Goal: Task Accomplishment & Management: Use online tool/utility

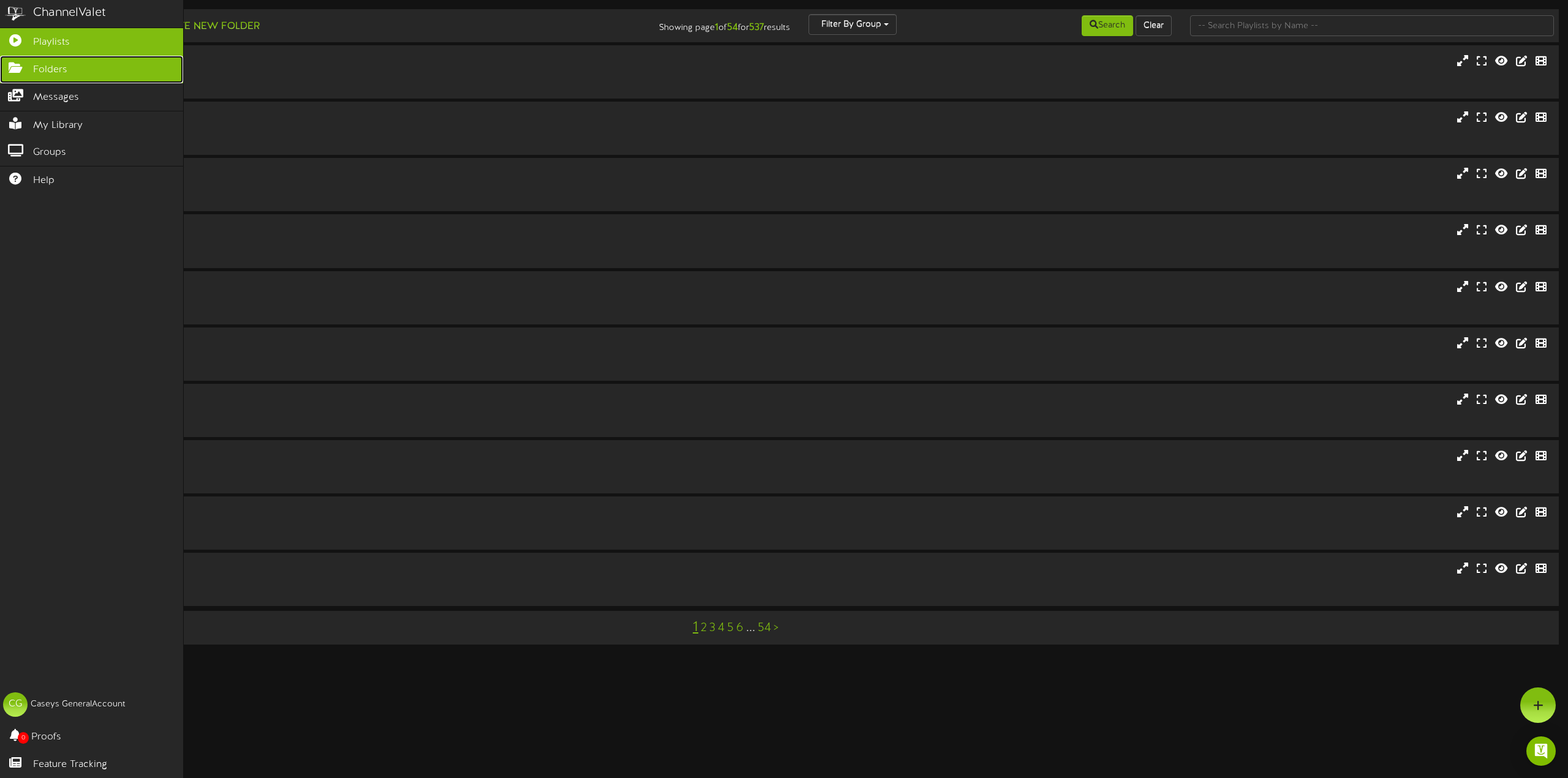
click at [29, 68] on icon at bounding box center [15, 66] width 31 height 9
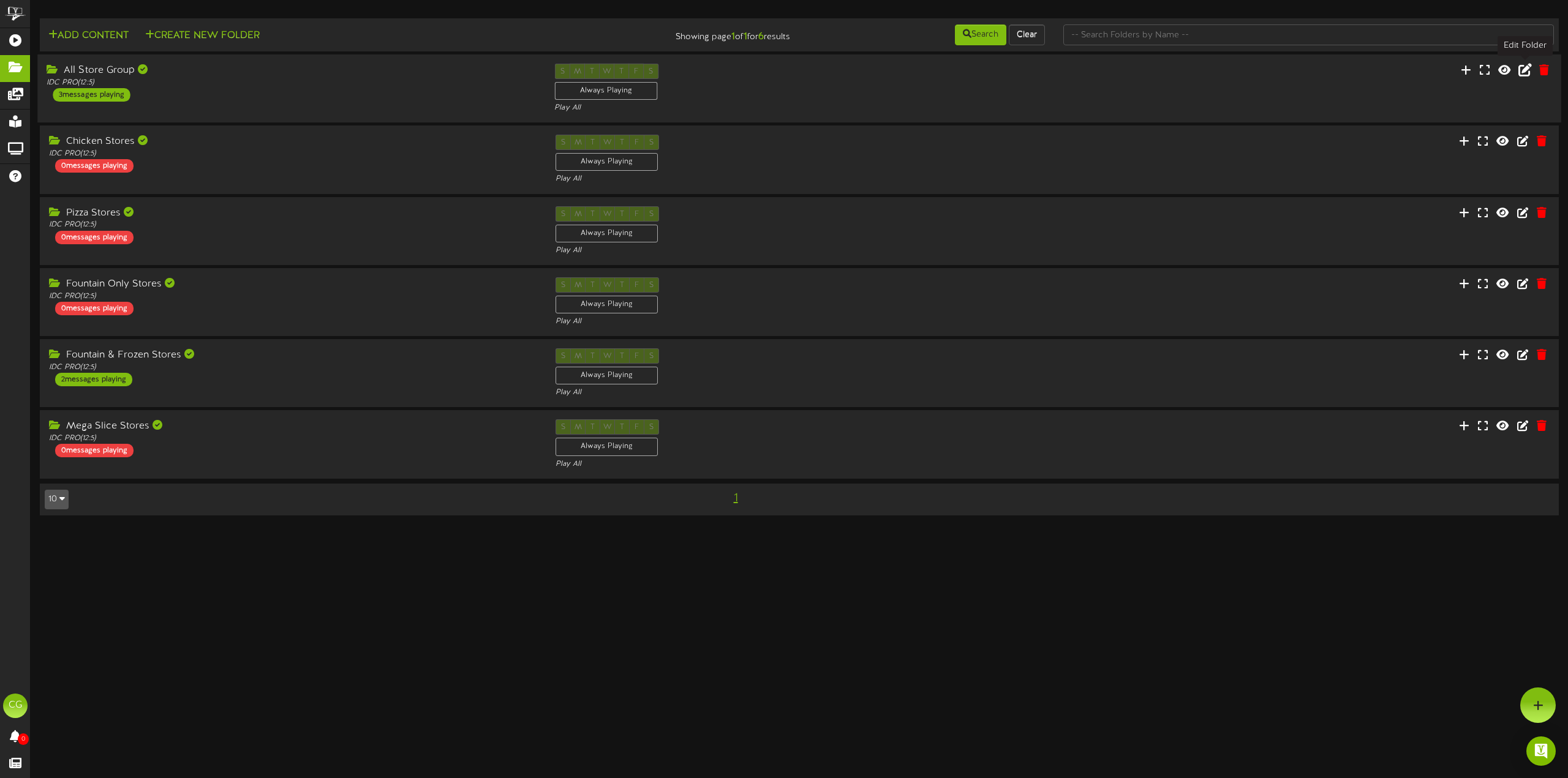
click at [1527, 72] on icon at bounding box center [1525, 70] width 14 height 14
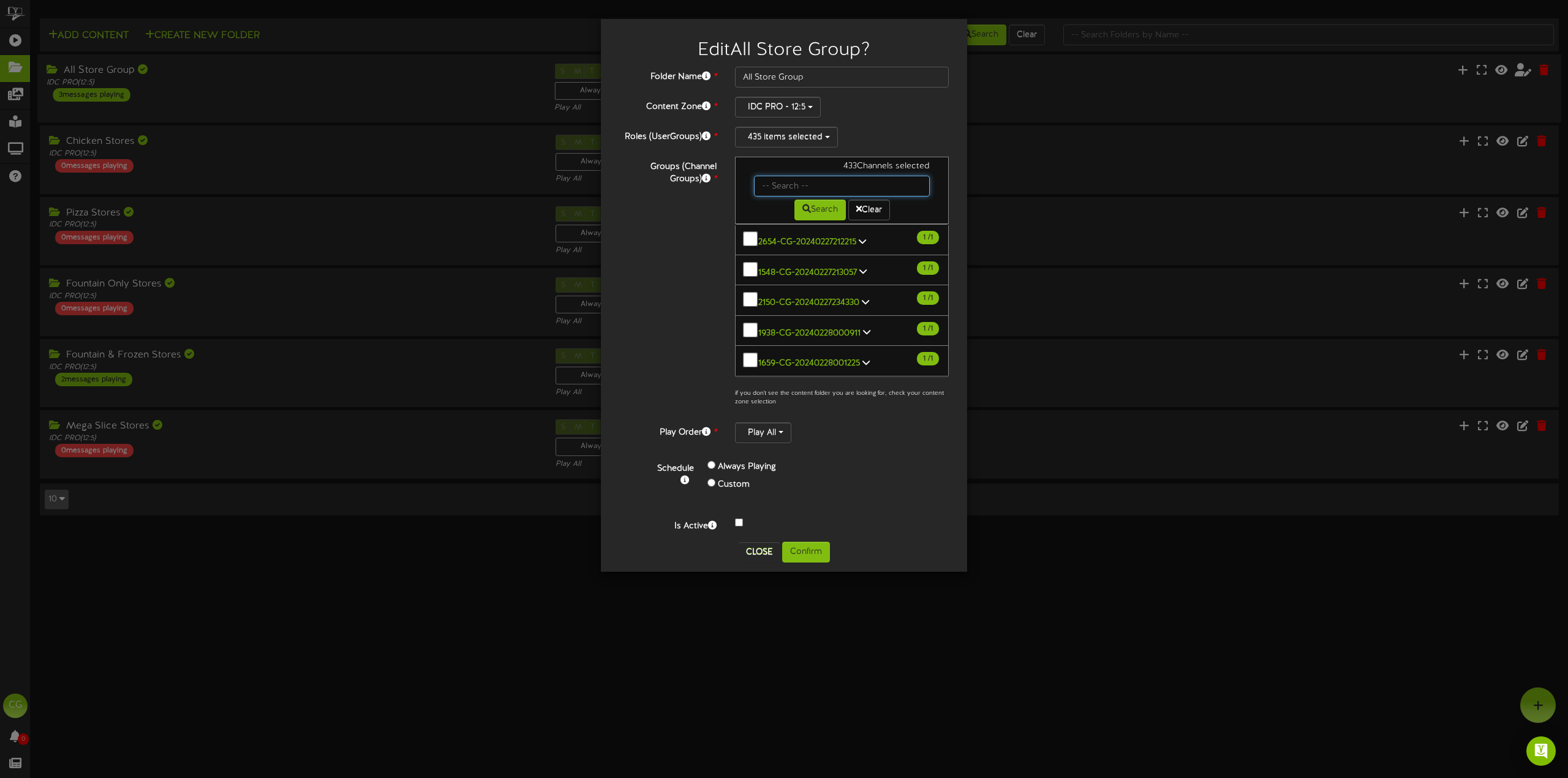
click at [872, 189] on input "text" at bounding box center [842, 186] width 176 height 21
type input "52"
click at [820, 204] on button "Search" at bounding box center [820, 210] width 52 height 21
click at [804, 547] on button "Confirm" at bounding box center [806, 552] width 48 height 21
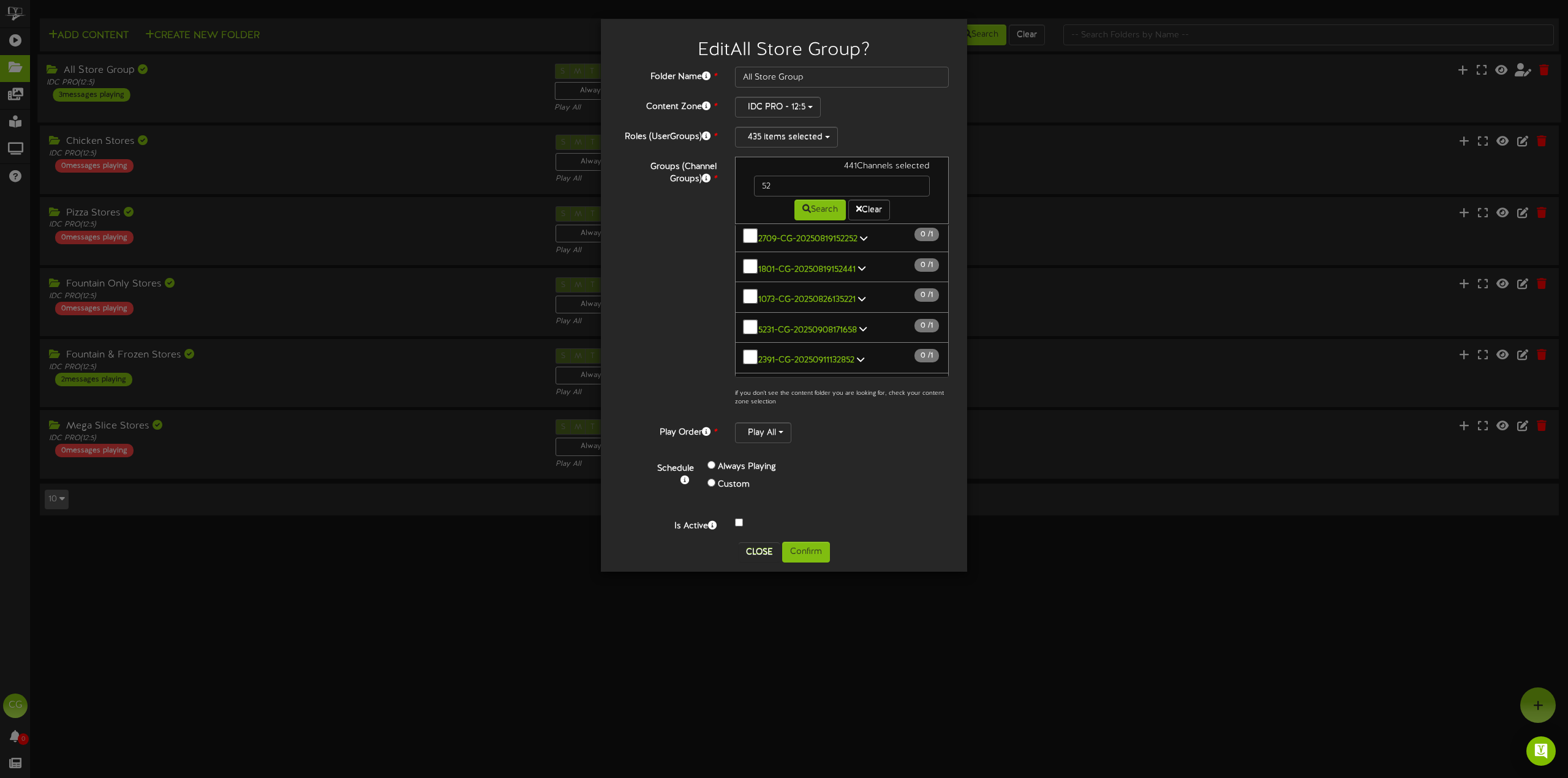
click at [797, 549] on div "Edit All Store Group ? Folder Name * All Store Group Content Zone * IDC PRO - 1…" at bounding box center [784, 389] width 1568 height 778
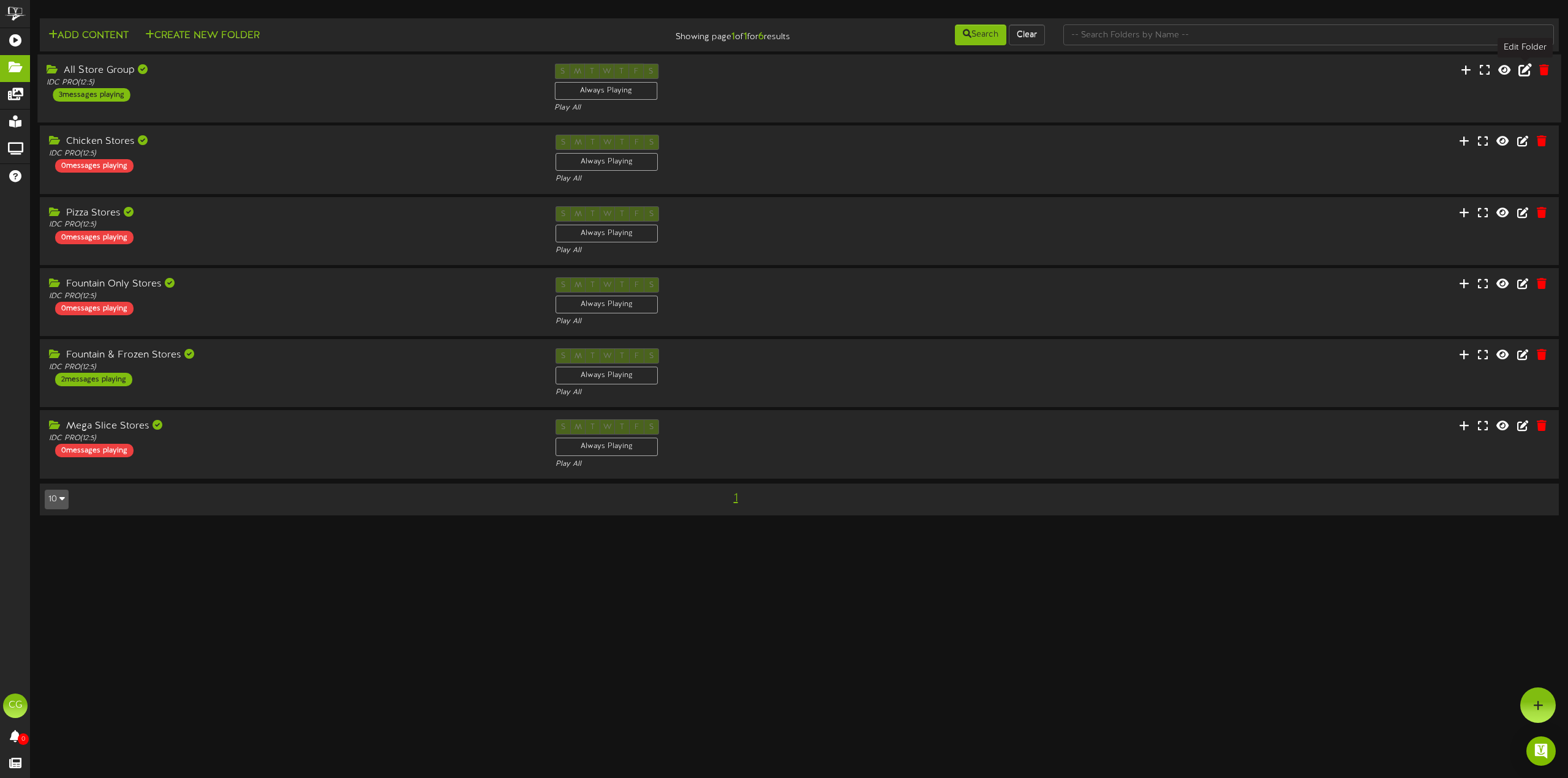
click at [1524, 68] on icon at bounding box center [1525, 70] width 14 height 14
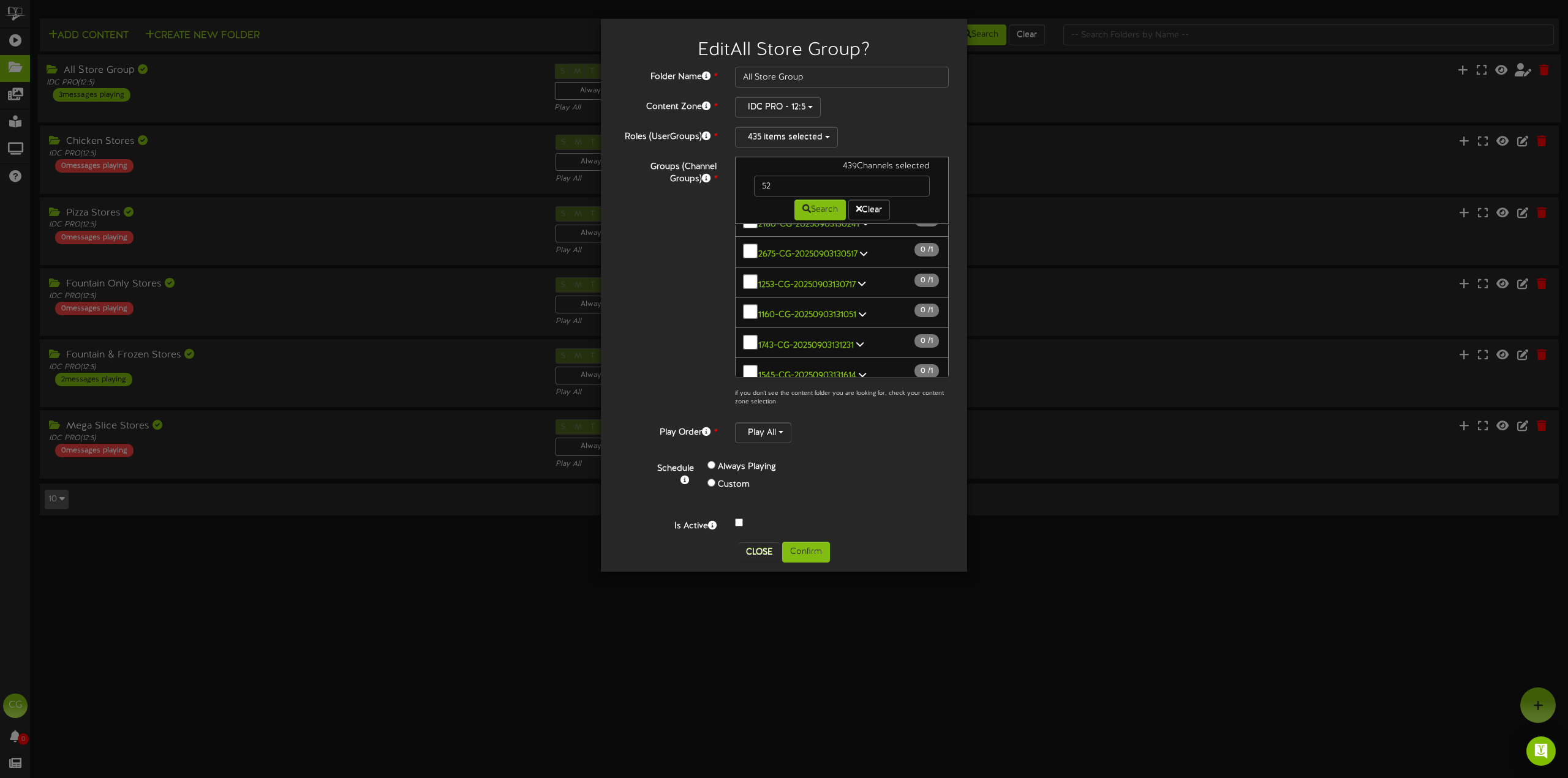
scroll to position [14150, 0]
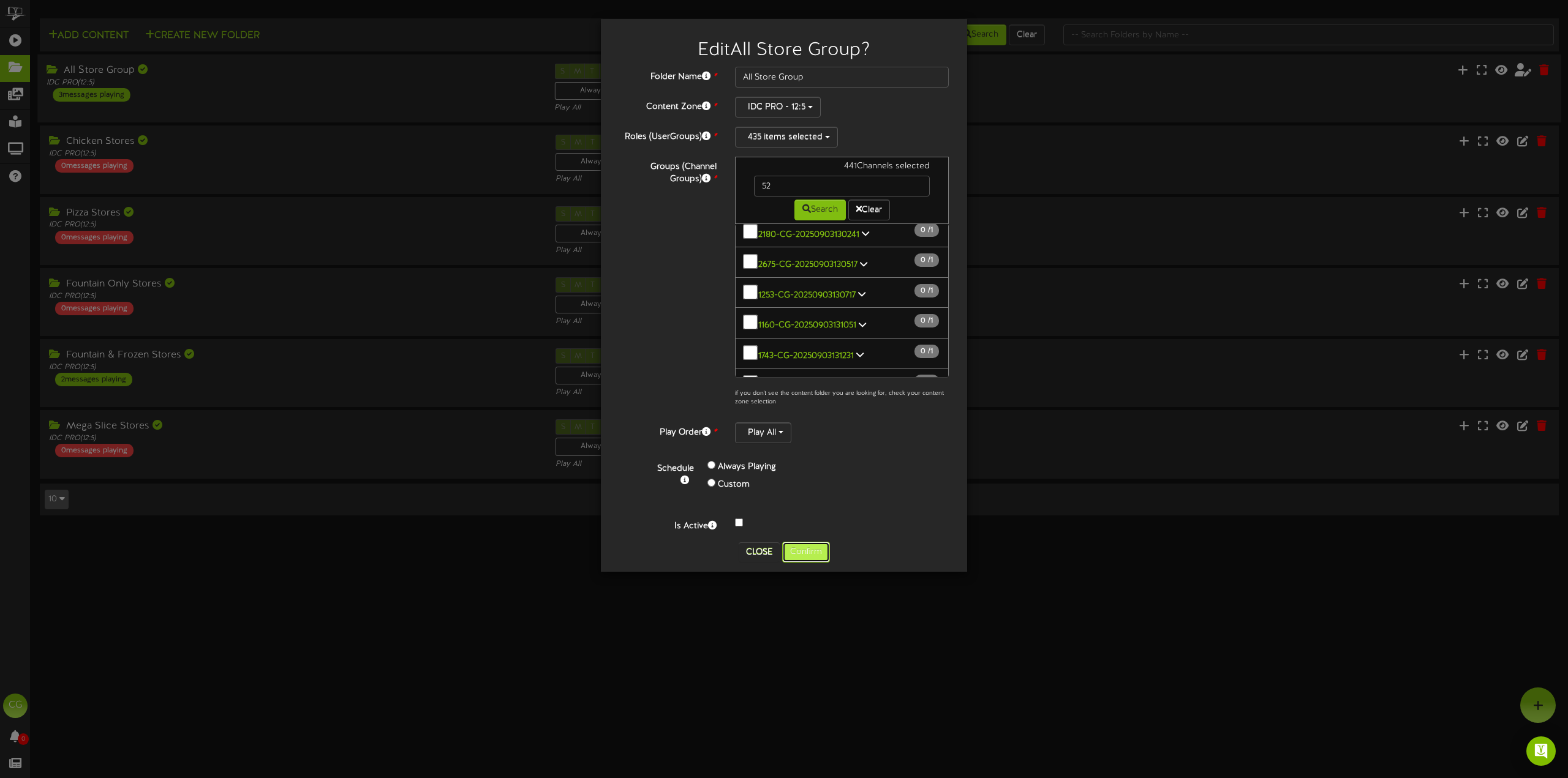
click at [806, 543] on button "Confirm" at bounding box center [806, 552] width 48 height 21
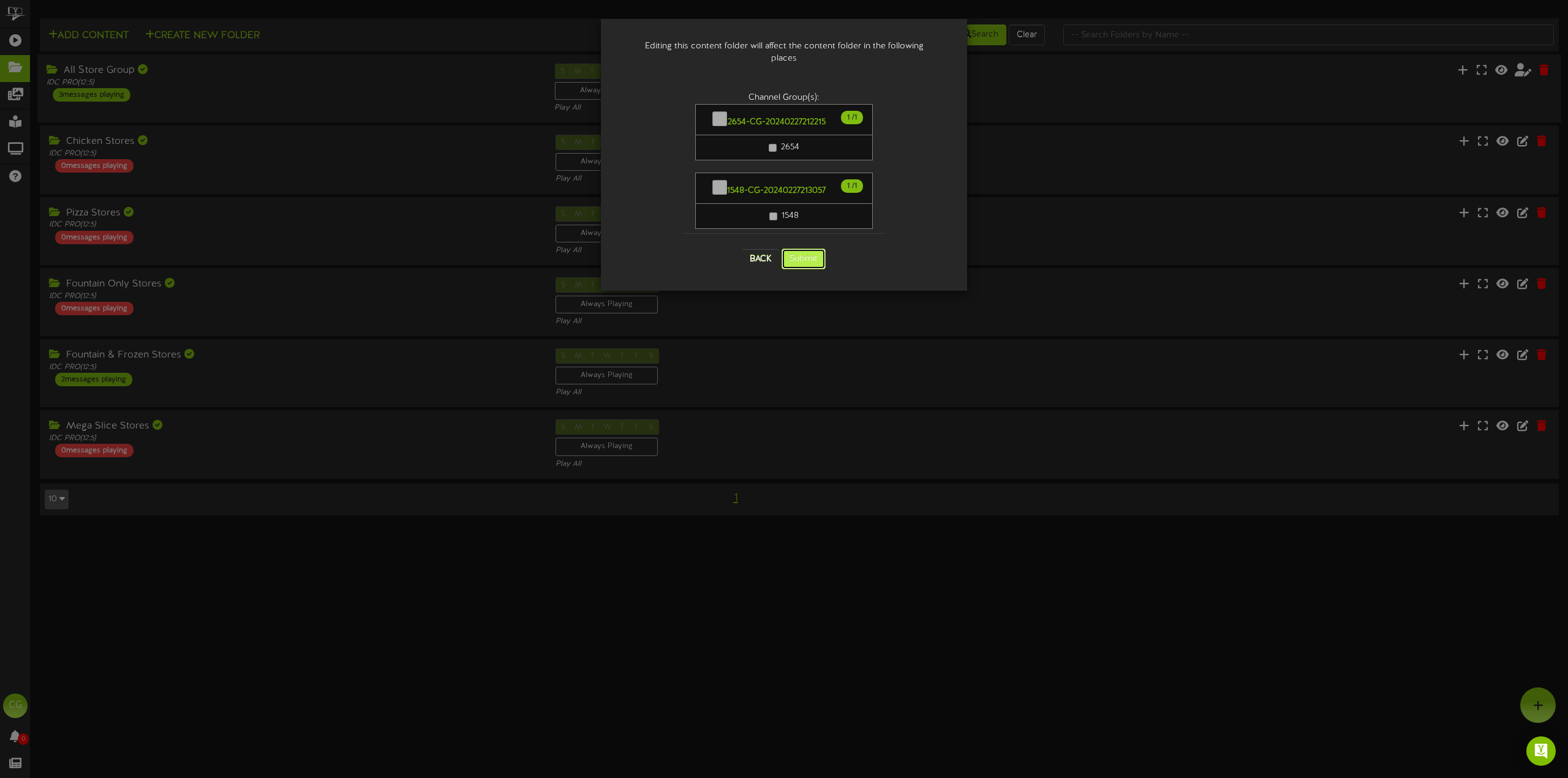
click at [796, 249] on button "Submit" at bounding box center [804, 259] width 44 height 21
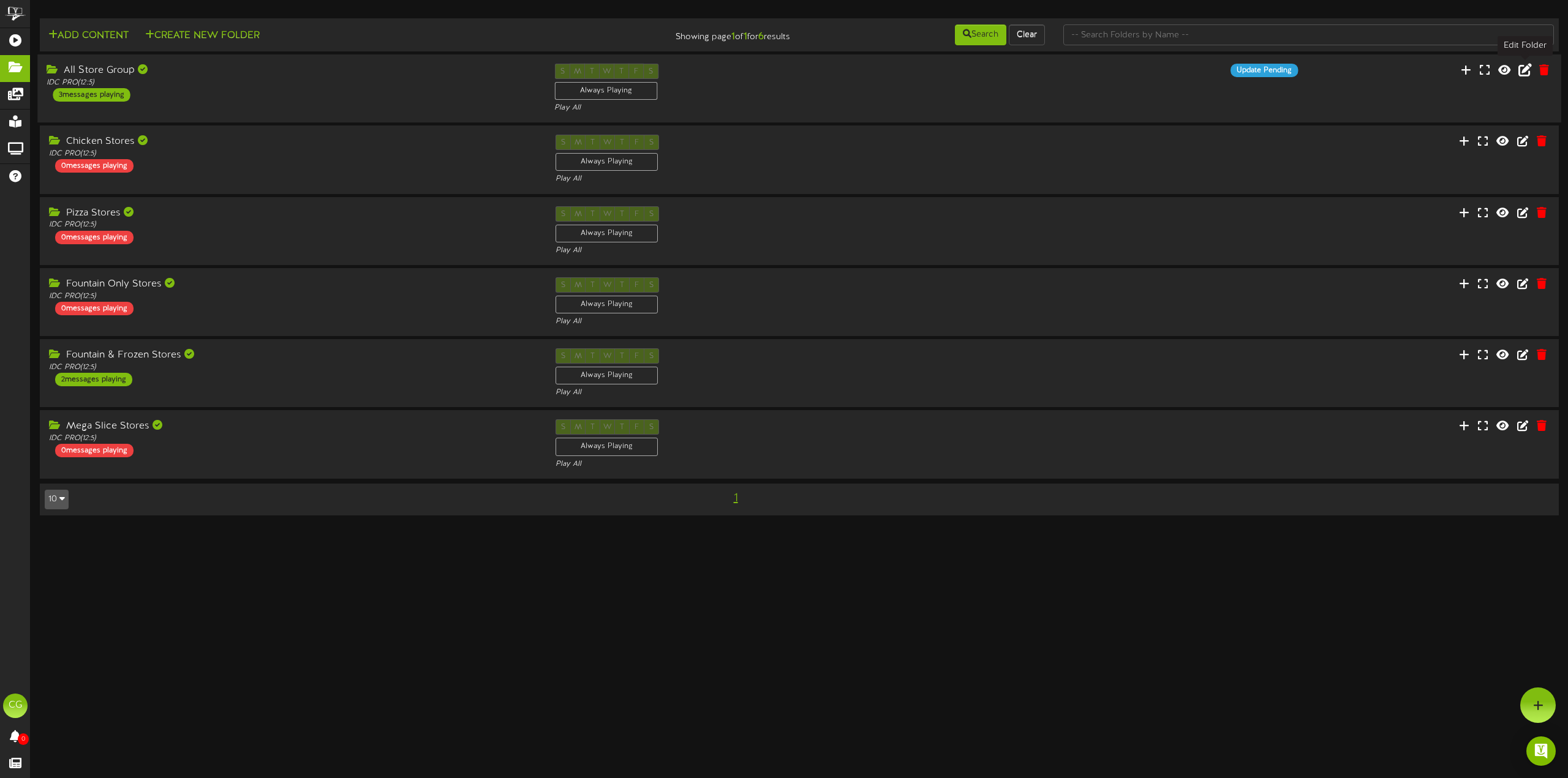
click at [1525, 63] on button at bounding box center [1525, 71] width 21 height 19
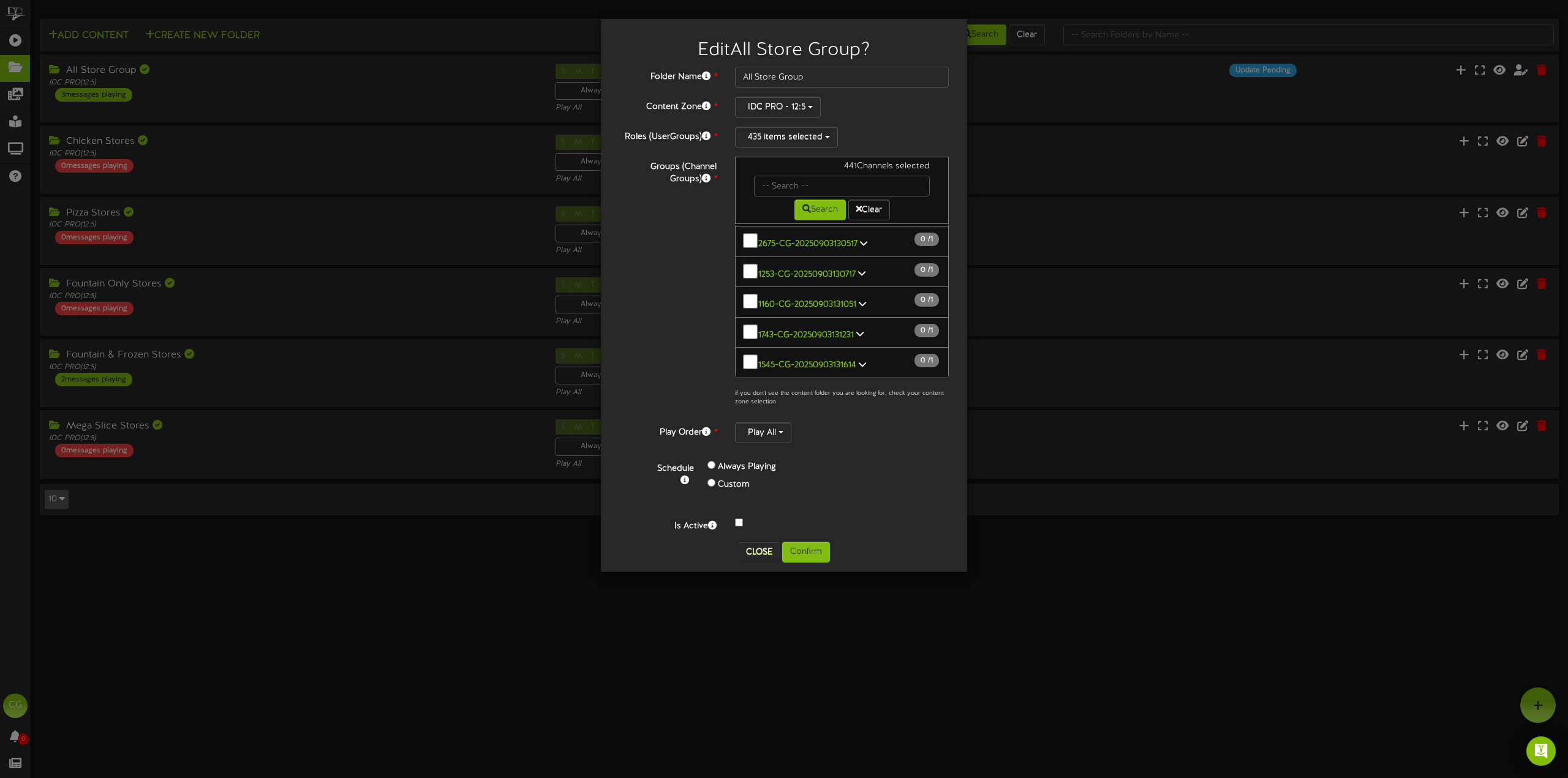
scroll to position [14146, 0]
click at [764, 551] on button "Close" at bounding box center [759, 552] width 41 height 20
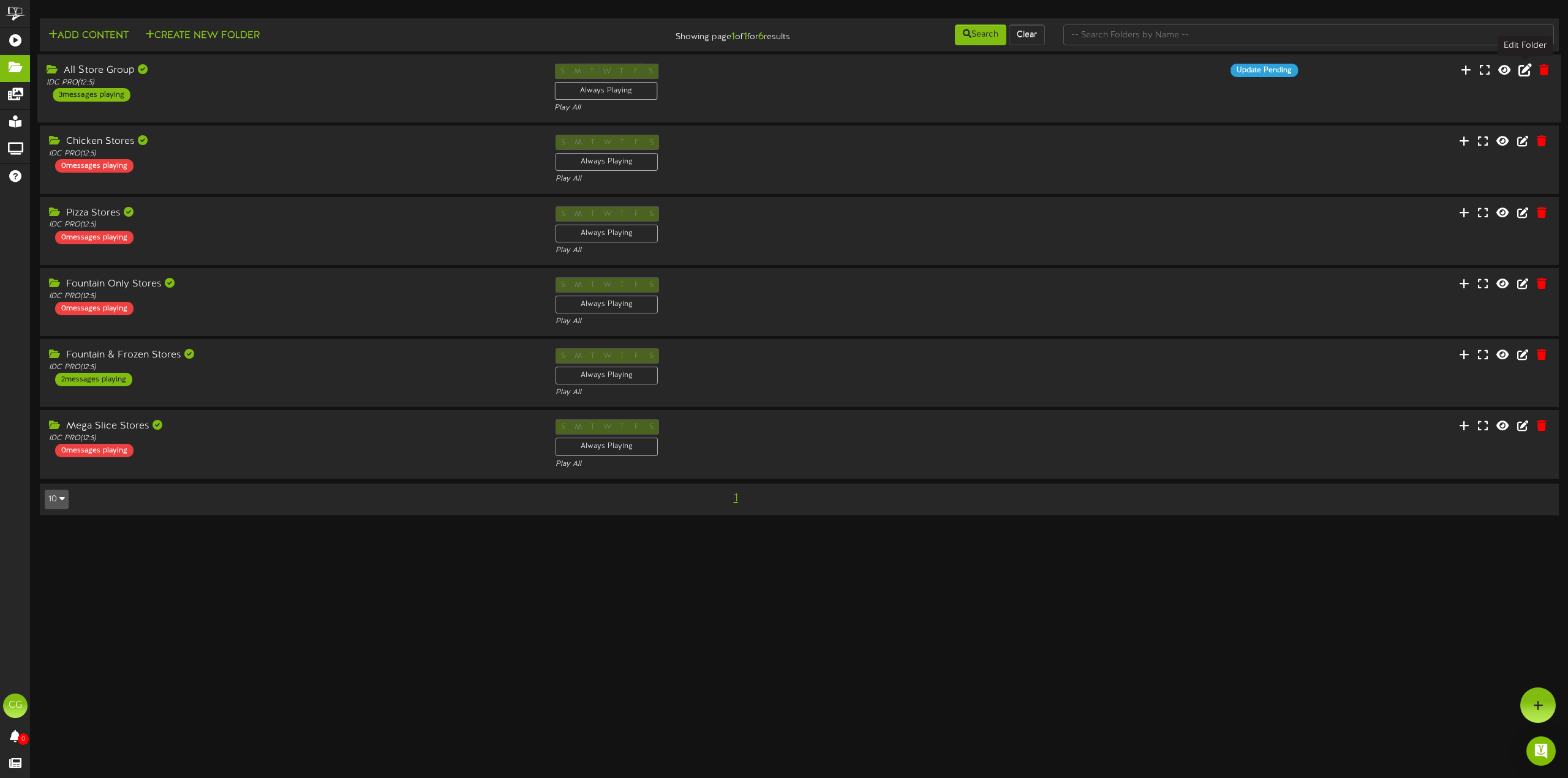
click at [1527, 69] on icon at bounding box center [1525, 70] width 14 height 14
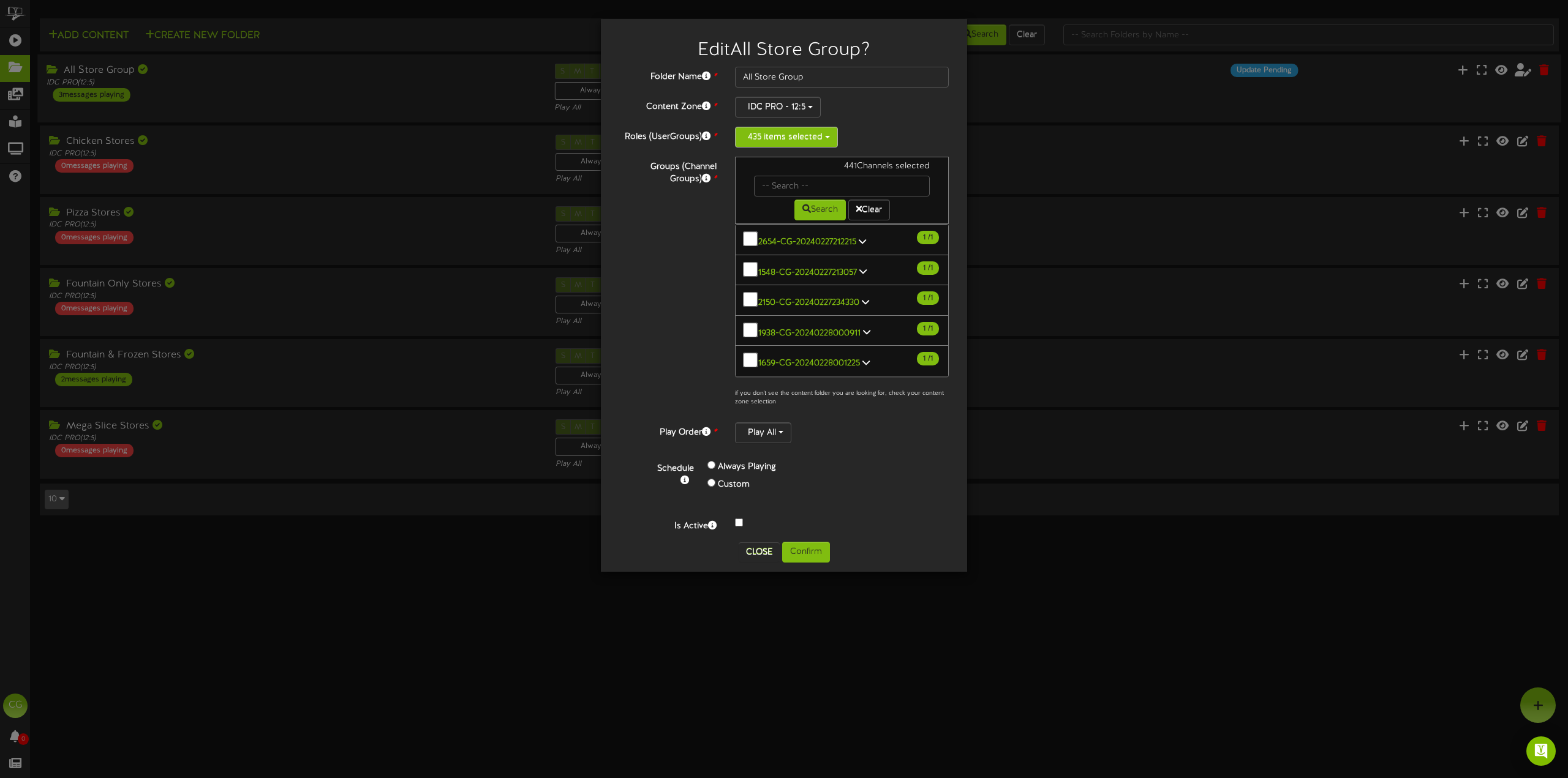
click at [829, 137] on button "435 items selected" at bounding box center [786, 137] width 103 height 21
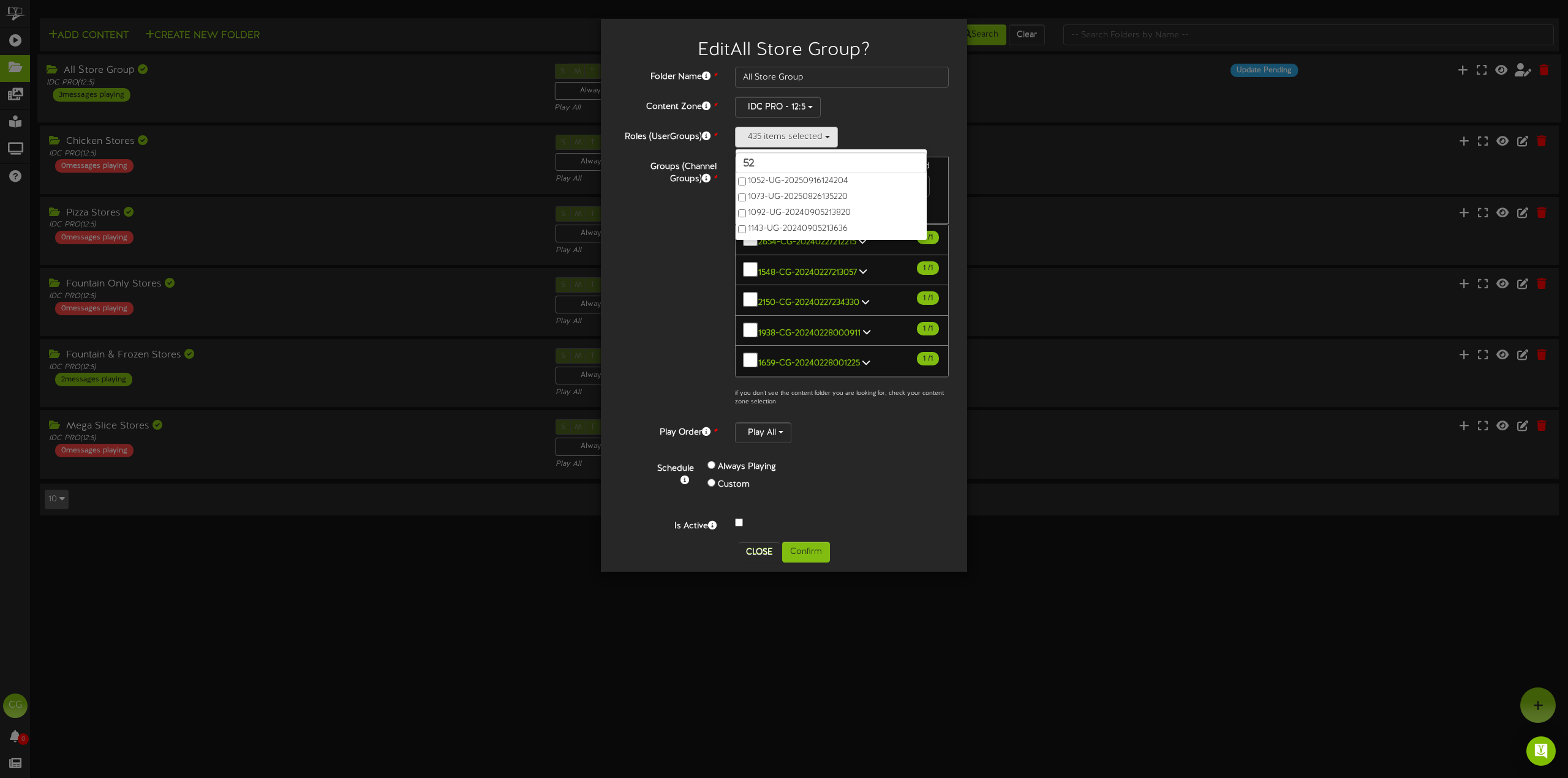
type input "52"
click at [747, 177] on label "5221-UG-20251002153711" at bounding box center [831, 179] width 191 height 16
click at [818, 553] on button "Confirm" at bounding box center [806, 552] width 48 height 21
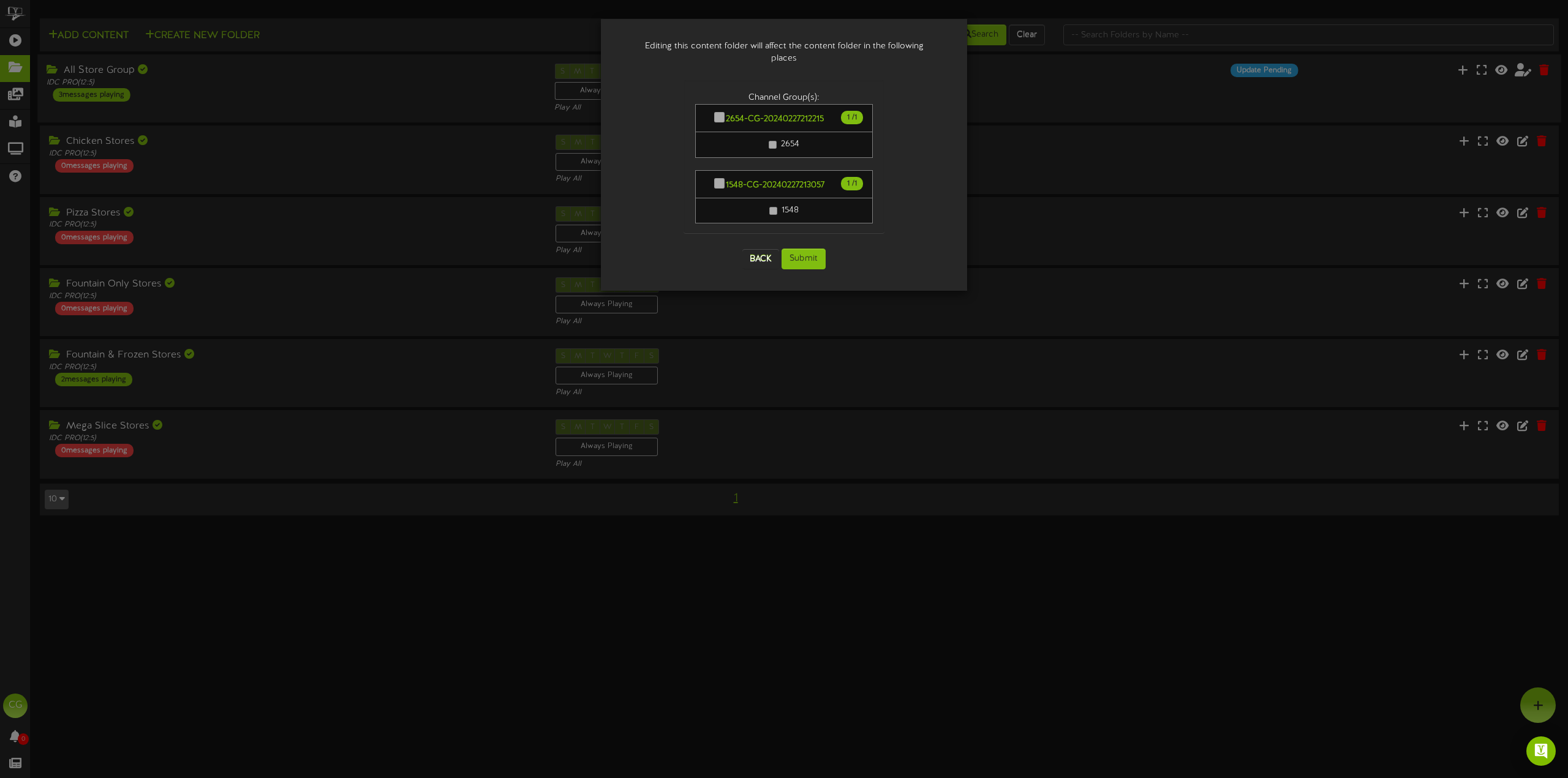
scroll to position [429, 0]
click at [809, 249] on button "Submit" at bounding box center [804, 259] width 44 height 21
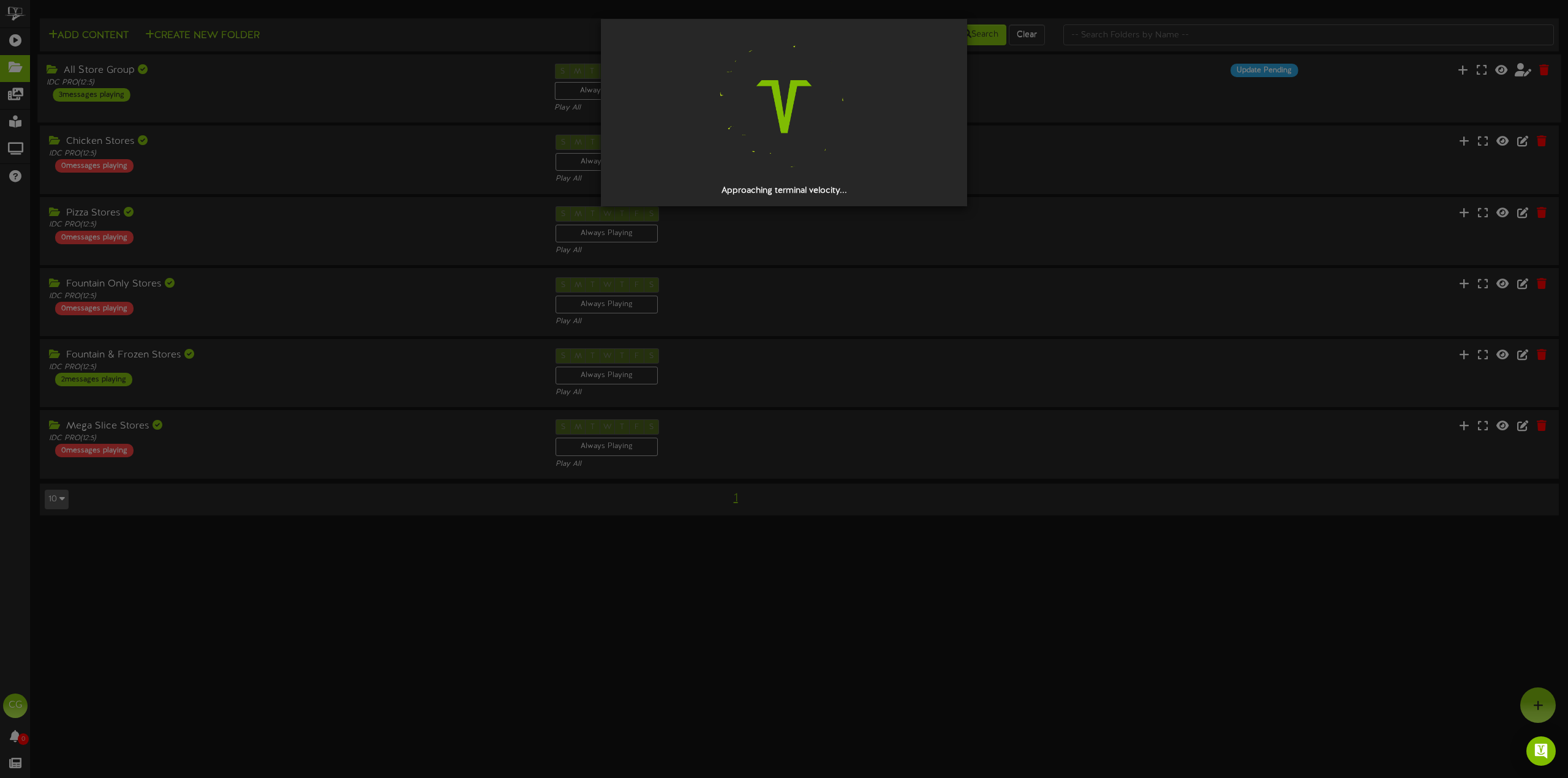
click at [358, 696] on div "Approaching terminal velocity..." at bounding box center [784, 389] width 1568 height 778
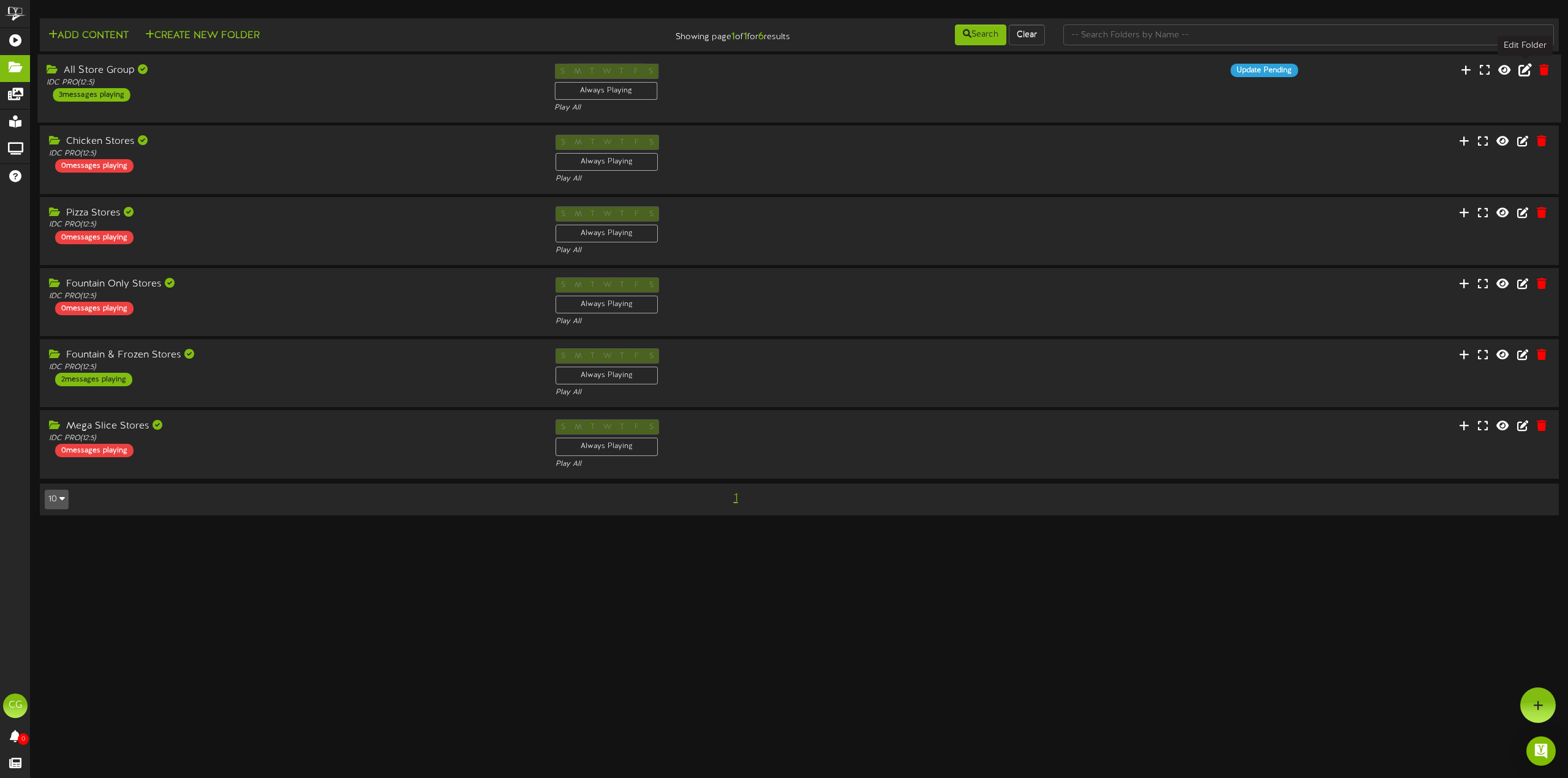
click at [1523, 67] on icon at bounding box center [1525, 70] width 14 height 14
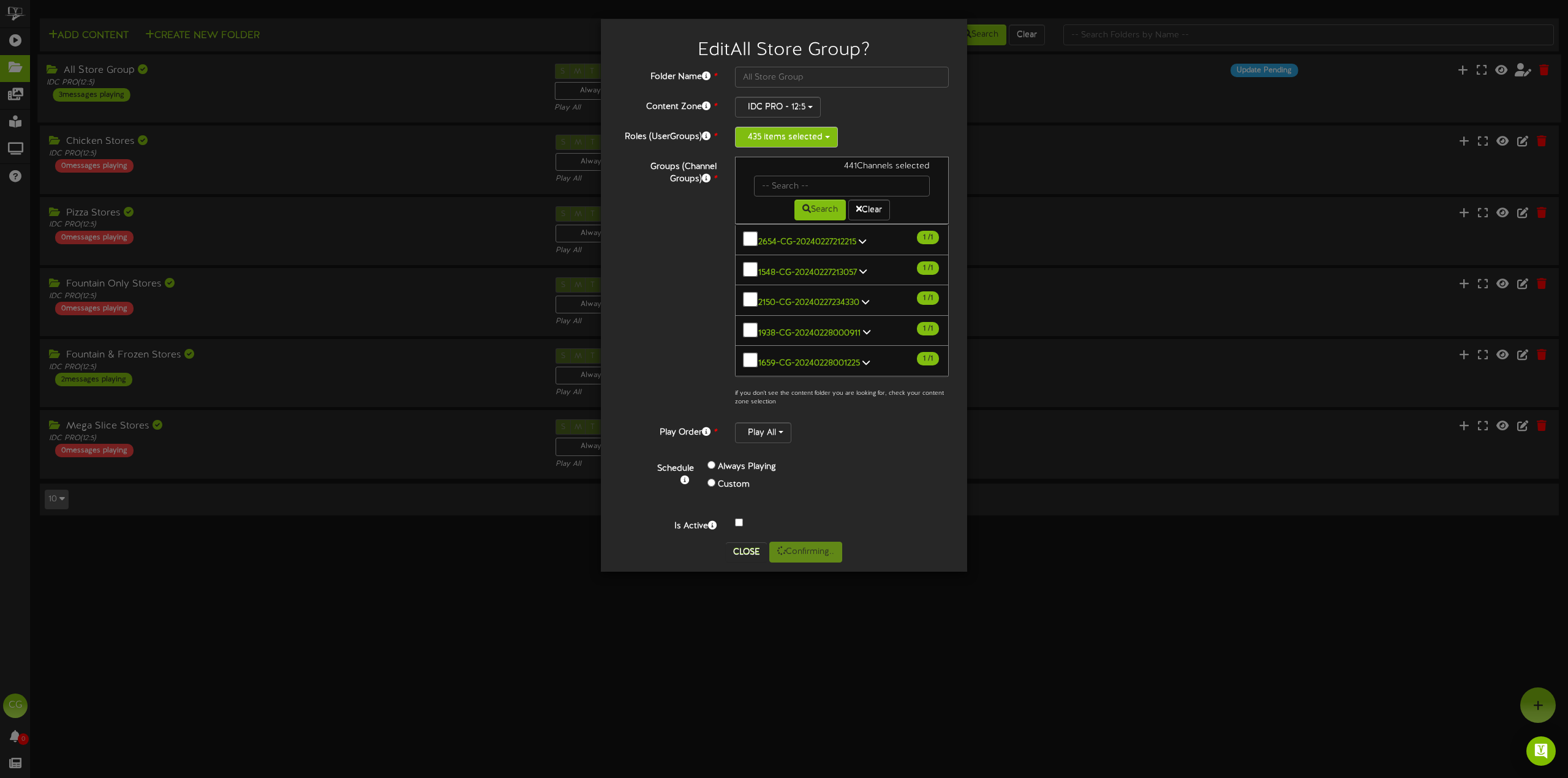
click at [812, 138] on button "435 items selected" at bounding box center [786, 137] width 103 height 21
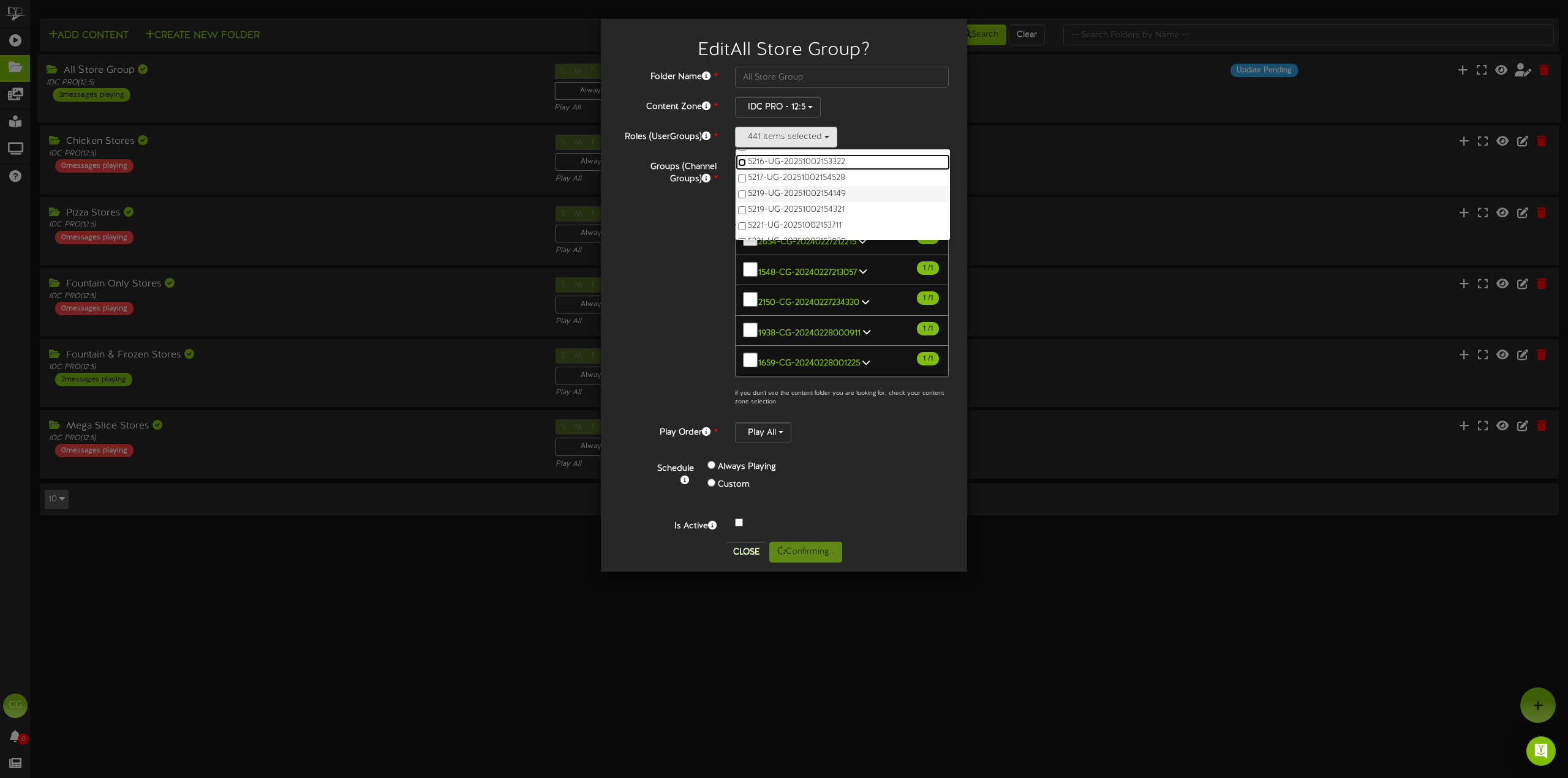
scroll to position [8233, 0]
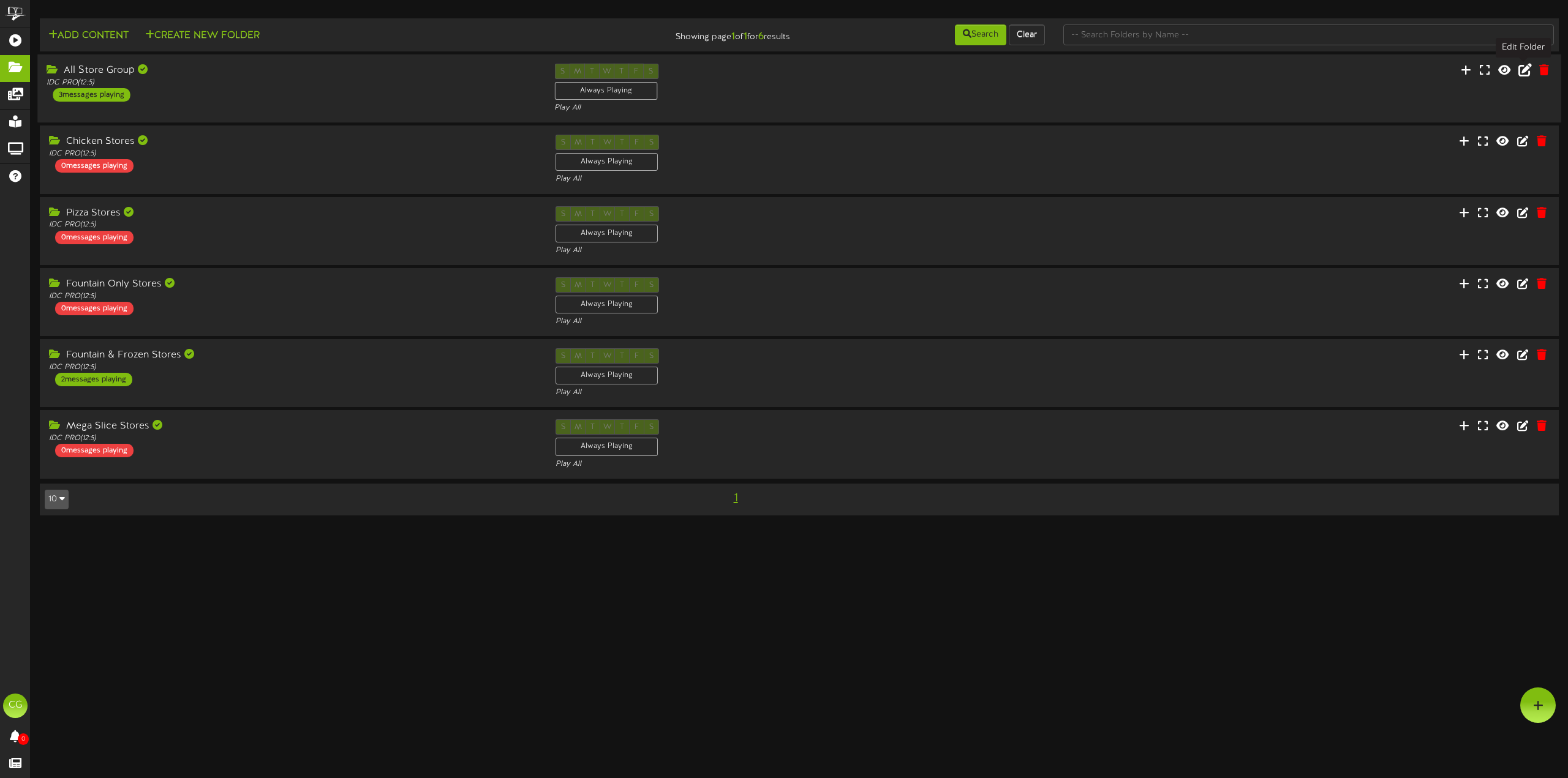
click at [1526, 68] on icon at bounding box center [1525, 70] width 14 height 14
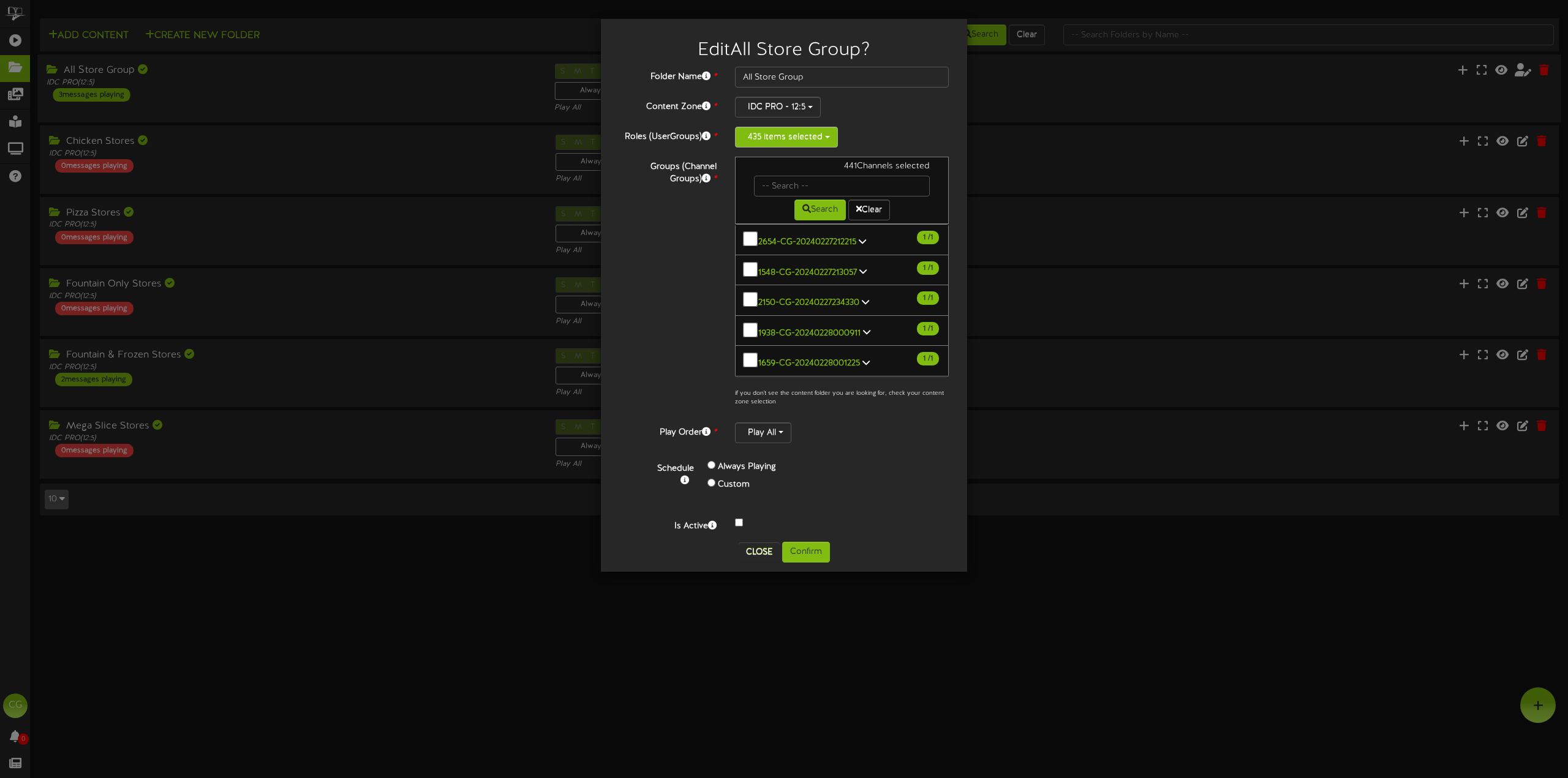
click at [826, 138] on span "button" at bounding box center [828, 137] width 5 height 2
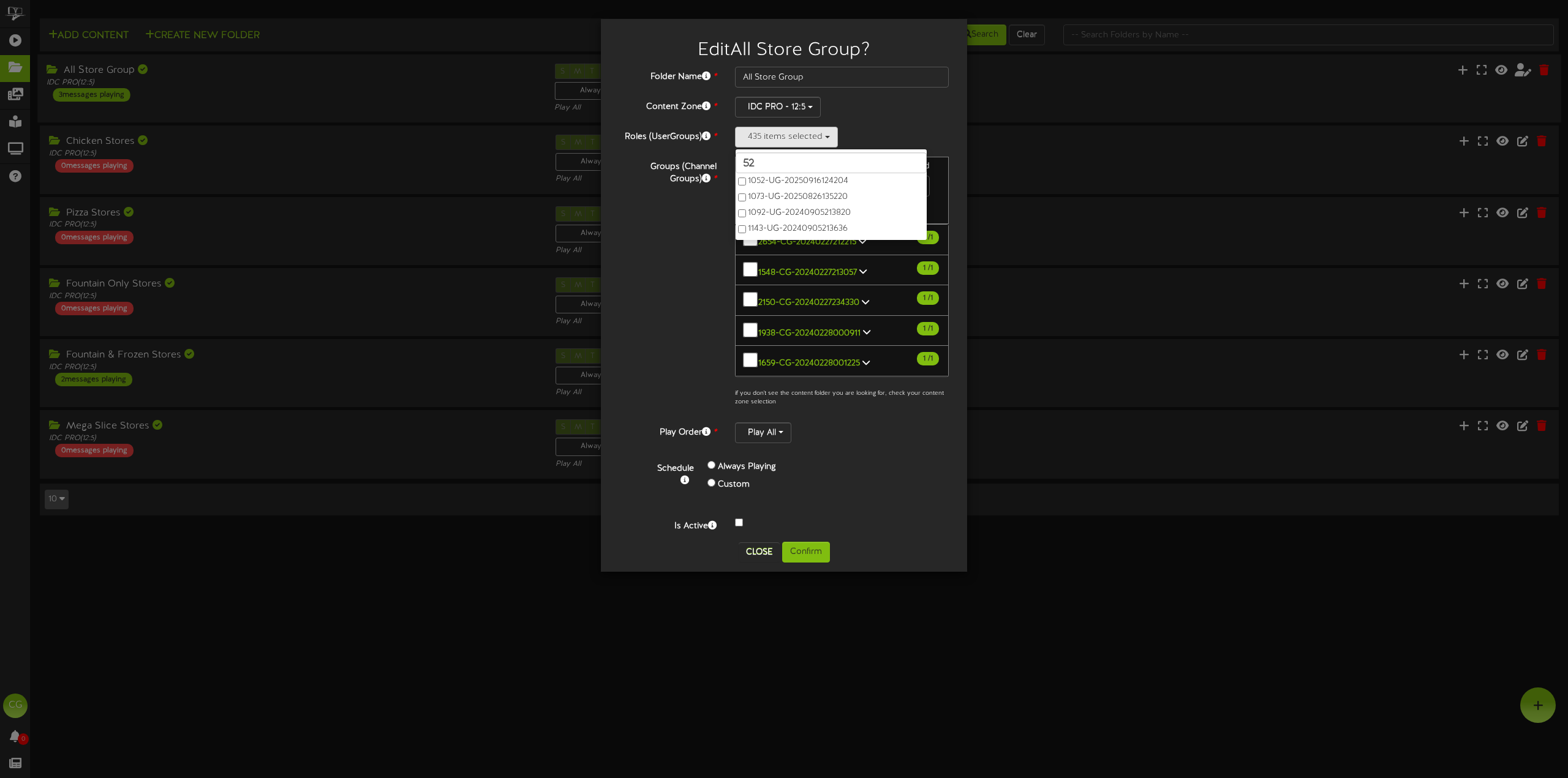
type input "52"
click at [747, 198] on label "5217-UG-20251002154528" at bounding box center [831, 198] width 191 height 16
click at [810, 543] on button "Confirm" at bounding box center [806, 552] width 48 height 21
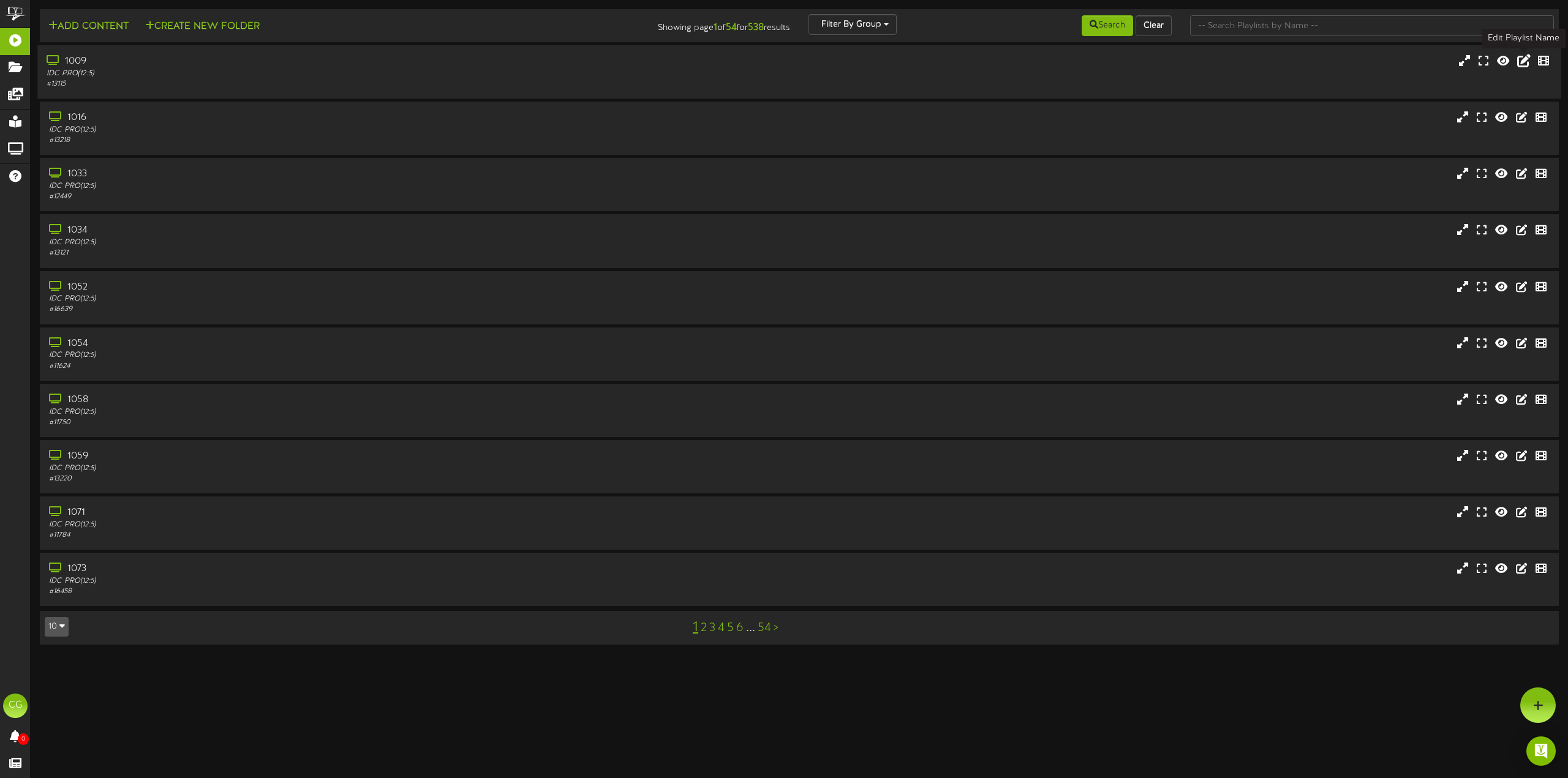
click at [1526, 60] on icon at bounding box center [1524, 61] width 14 height 14
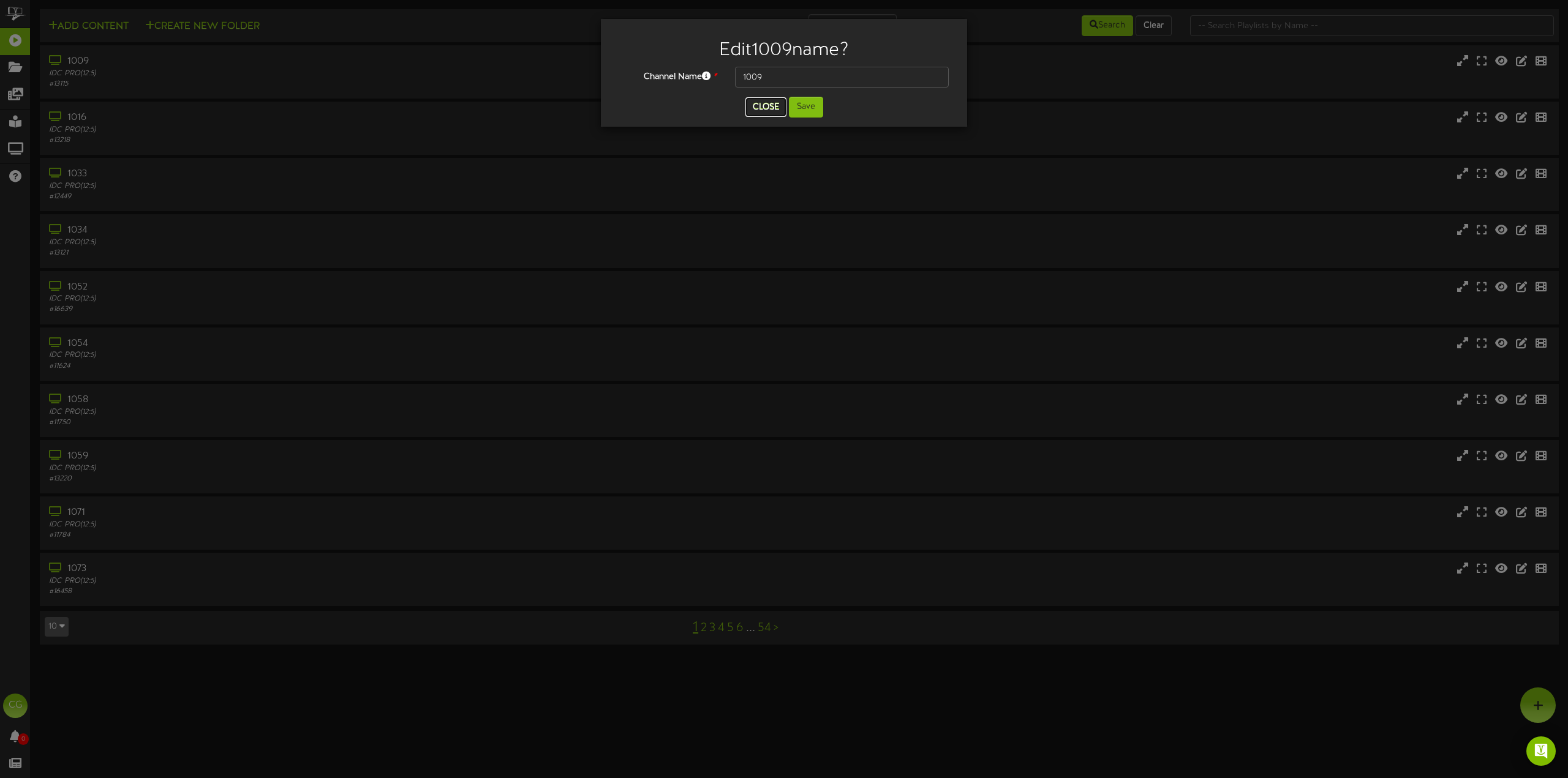
click at [771, 108] on button "Close" at bounding box center [766, 107] width 41 height 20
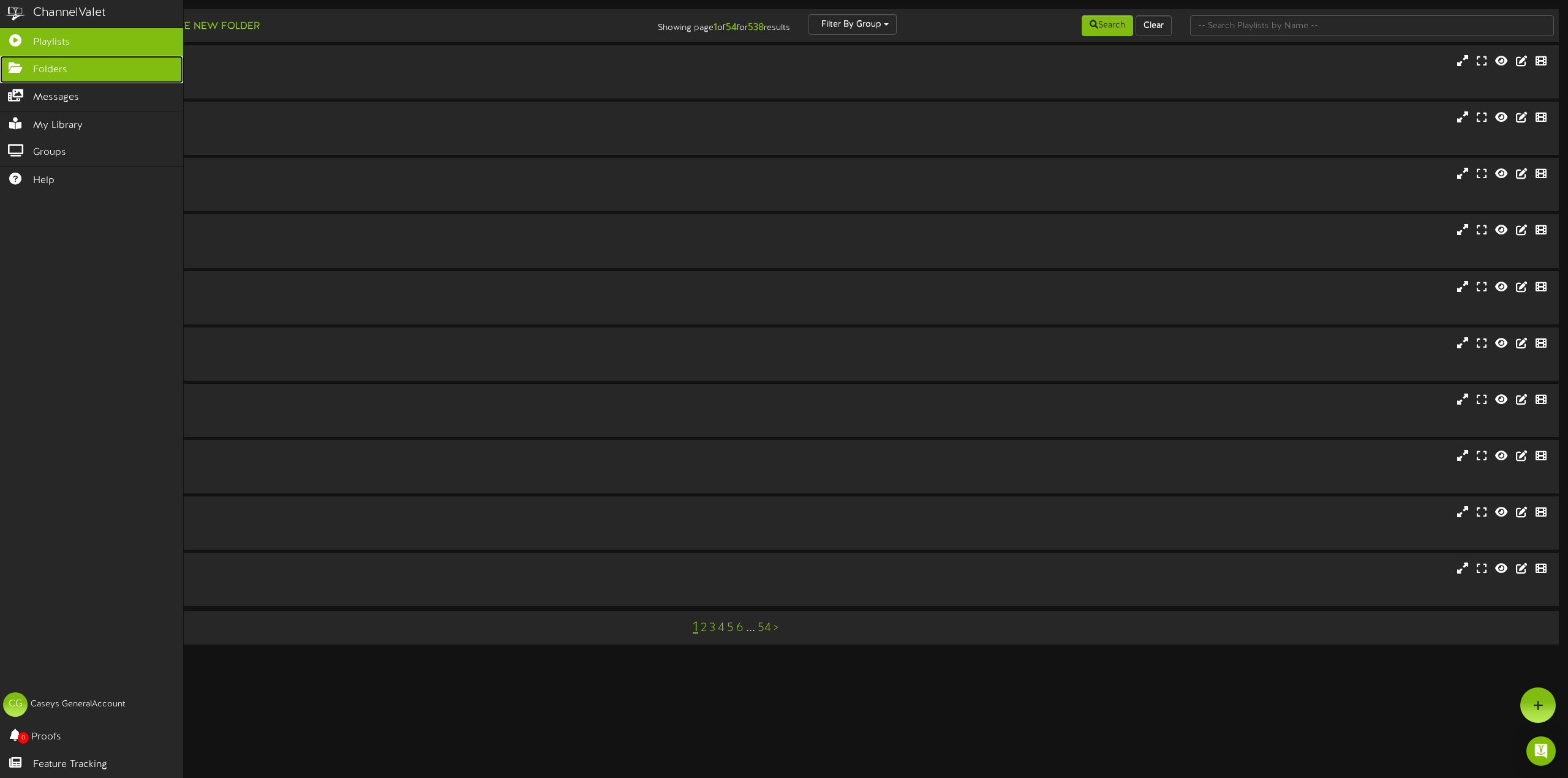
click at [14, 69] on icon at bounding box center [15, 66] width 31 height 9
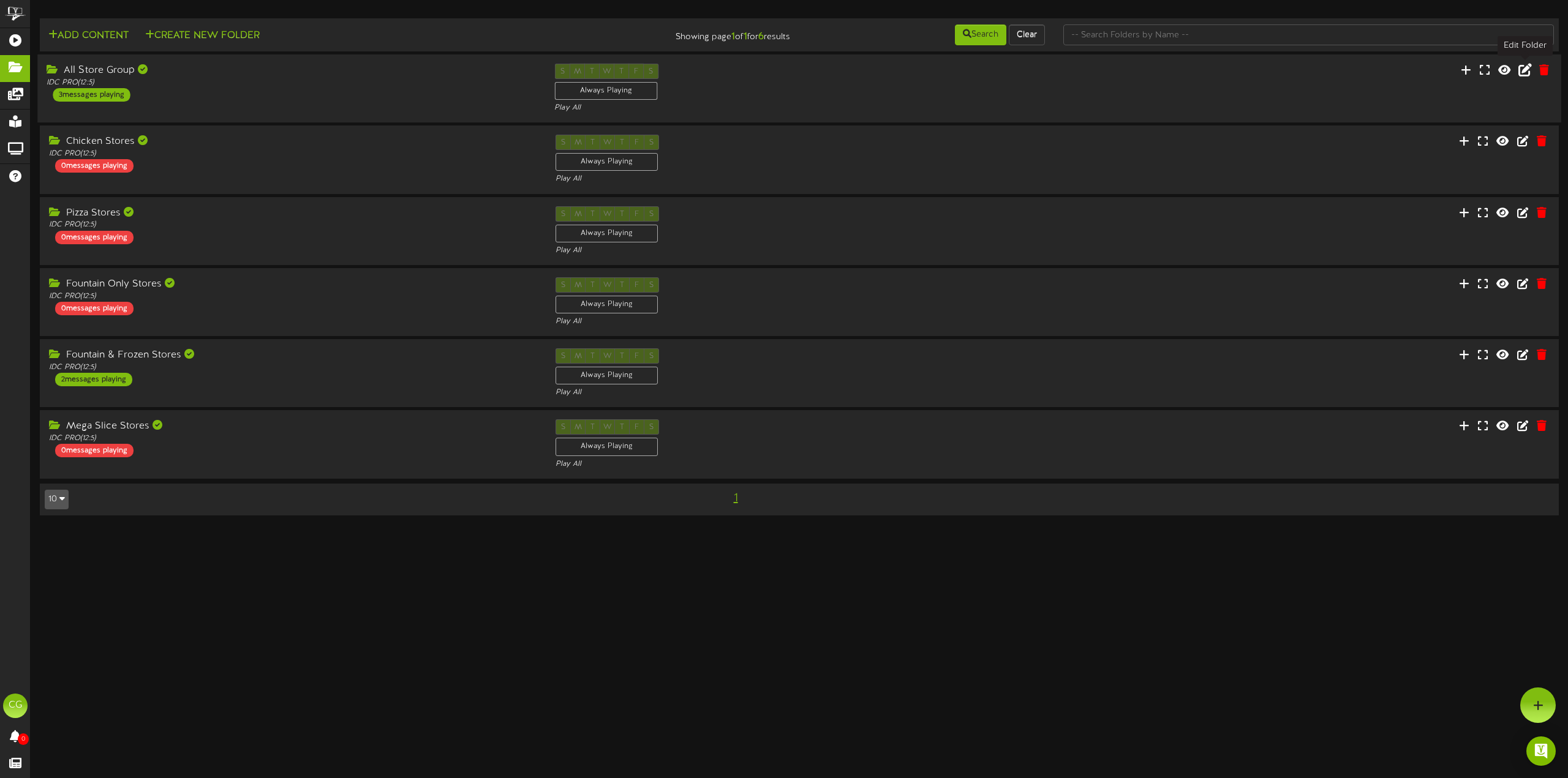
click at [1520, 68] on icon at bounding box center [1525, 70] width 14 height 14
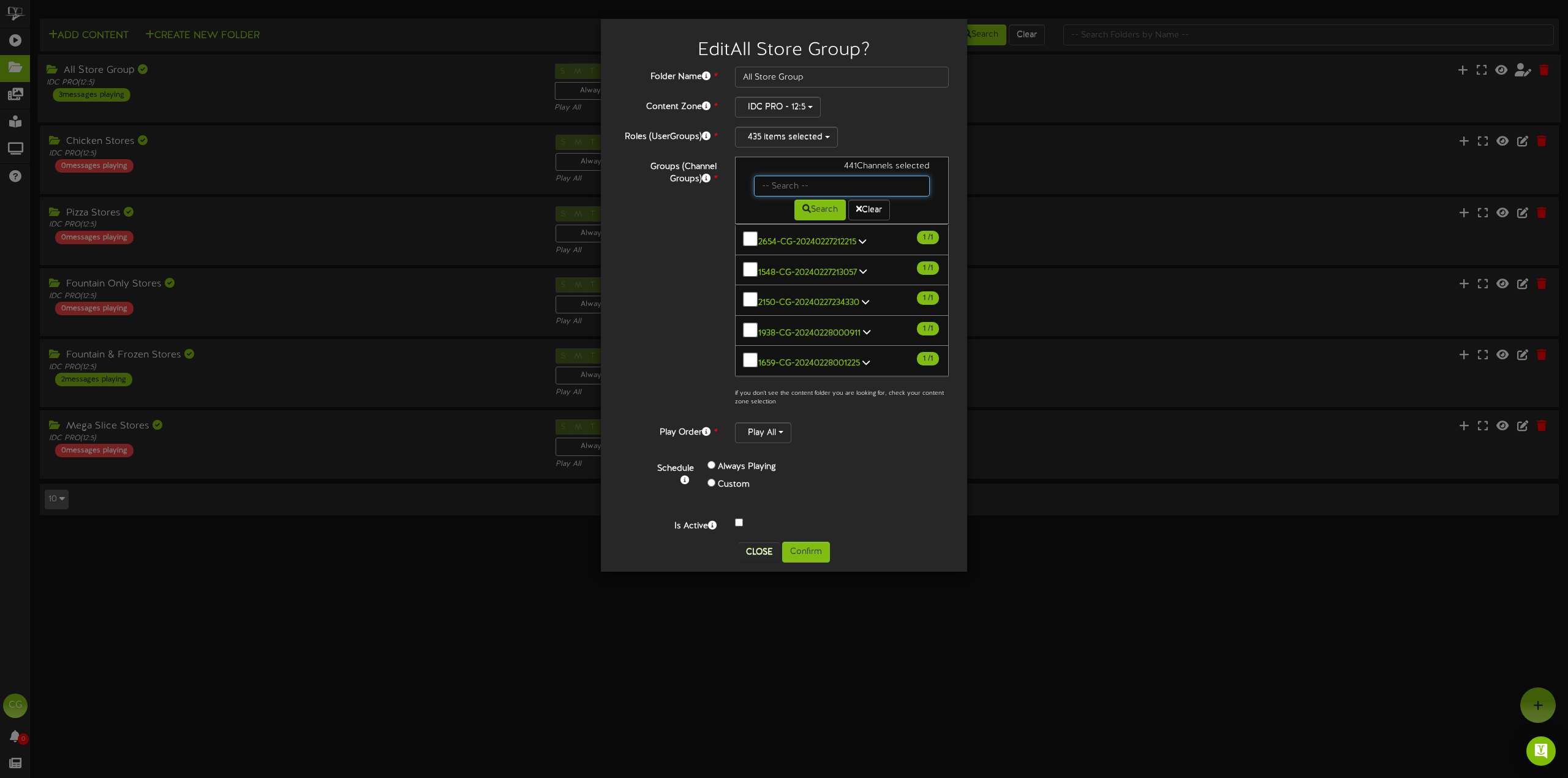
click at [848, 186] on input "text" at bounding box center [842, 186] width 176 height 21
type input "5216"
click at [828, 214] on button "Search" at bounding box center [820, 210] width 52 height 21
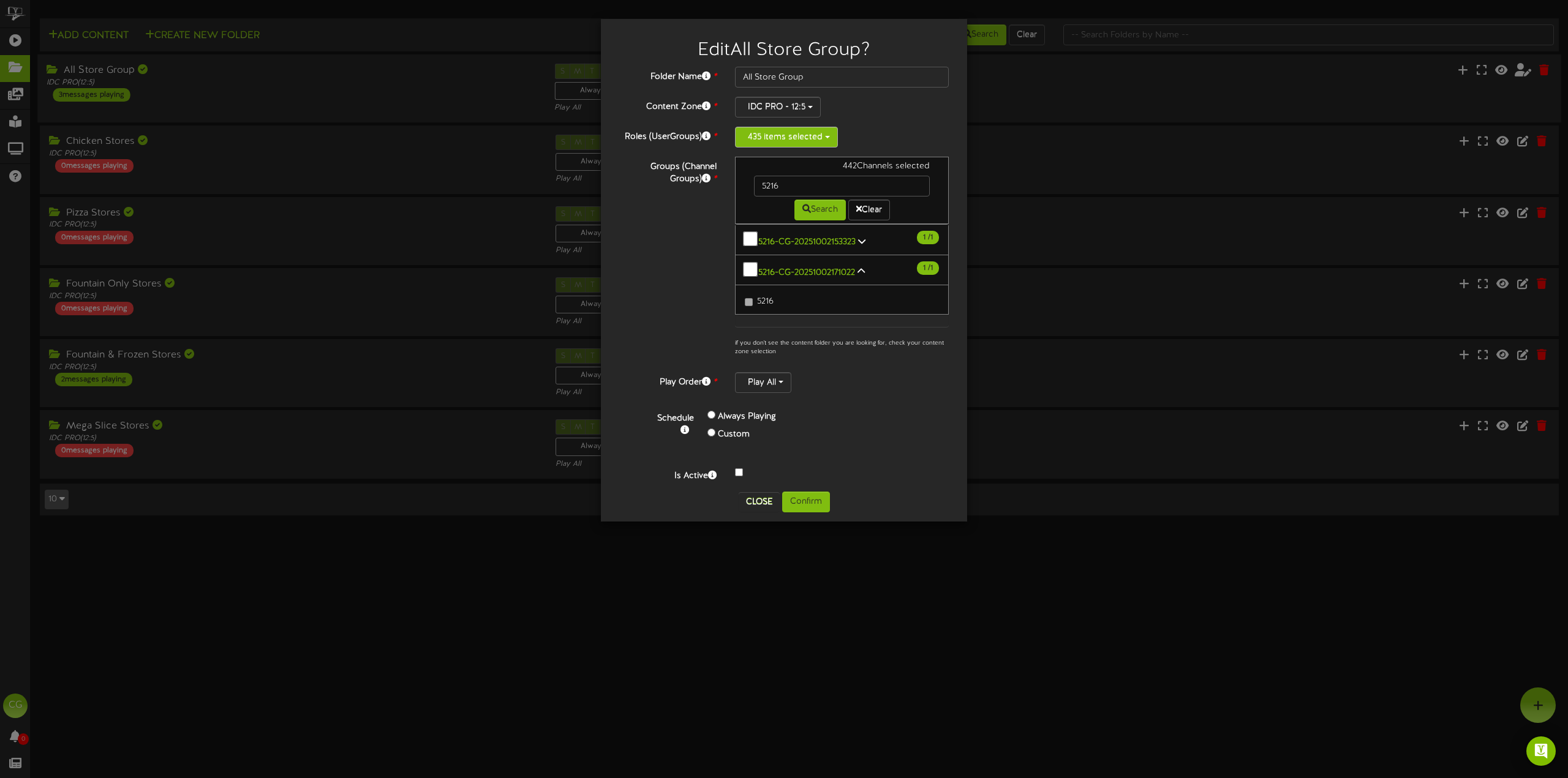
click at [800, 135] on button "435 items selected" at bounding box center [786, 137] width 103 height 21
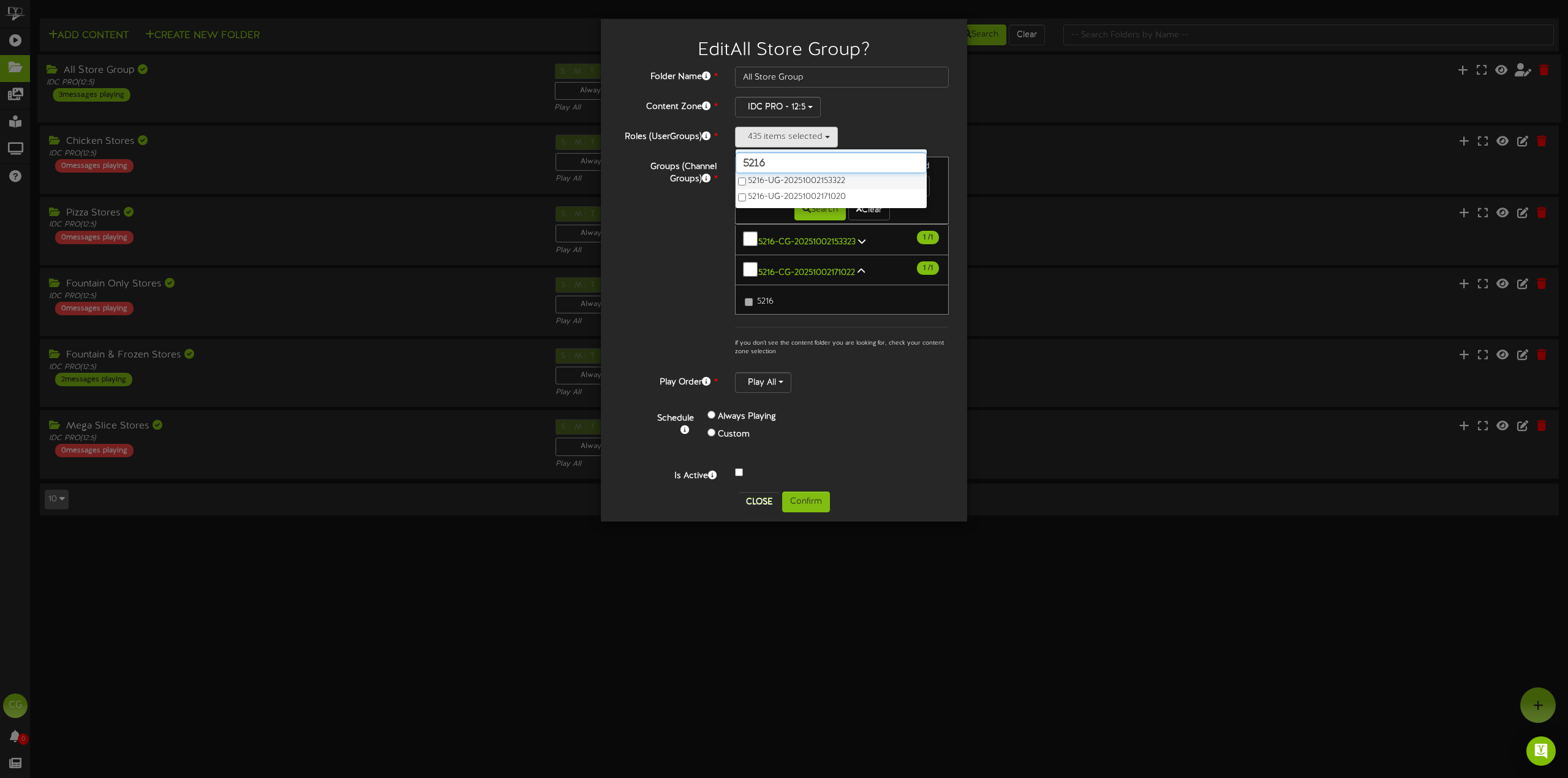
type input "5216"
click at [813, 491] on button "Confirm" at bounding box center [806, 502] width 48 height 21
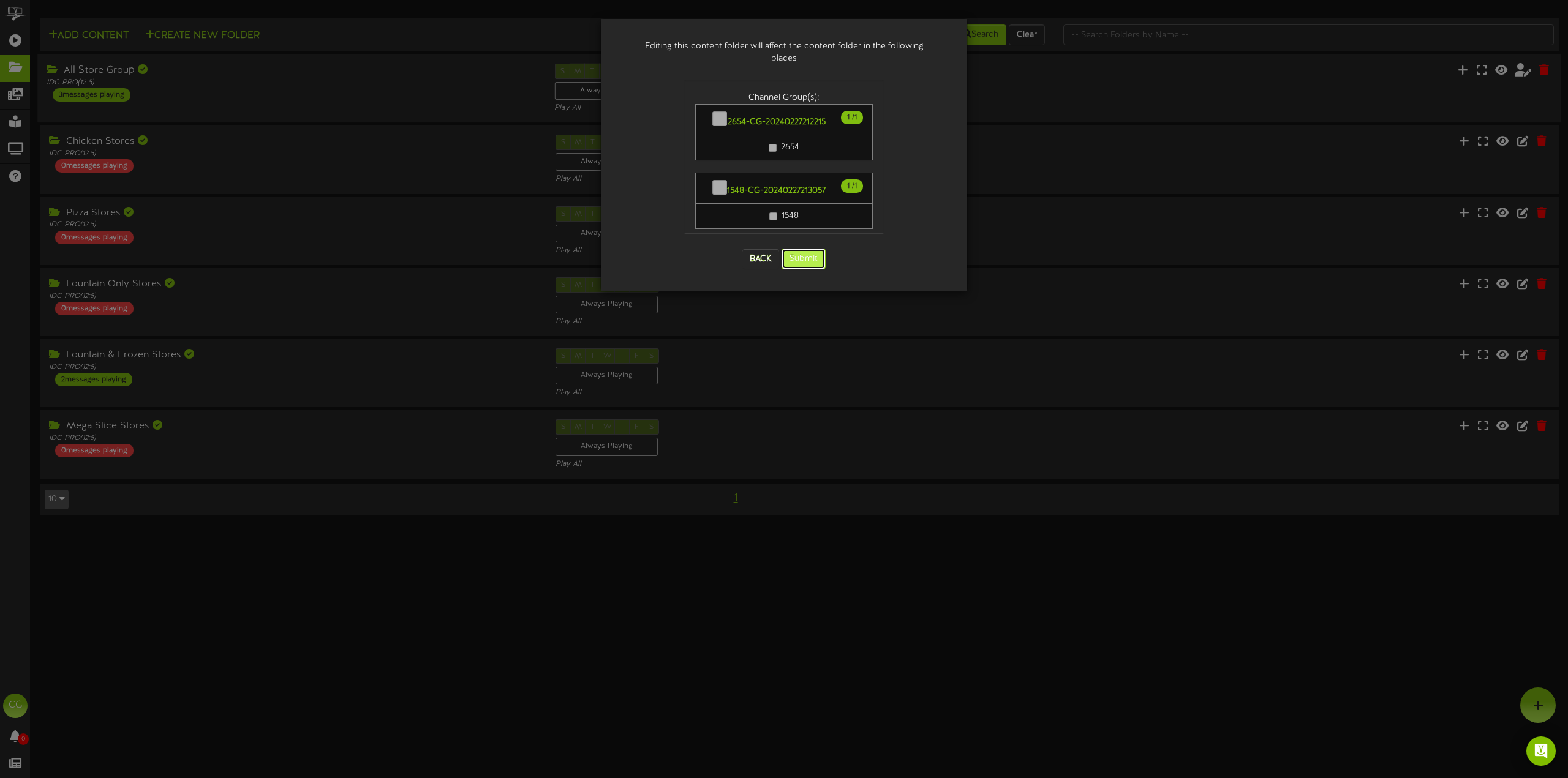
click at [804, 249] on button "Submit" at bounding box center [804, 259] width 44 height 21
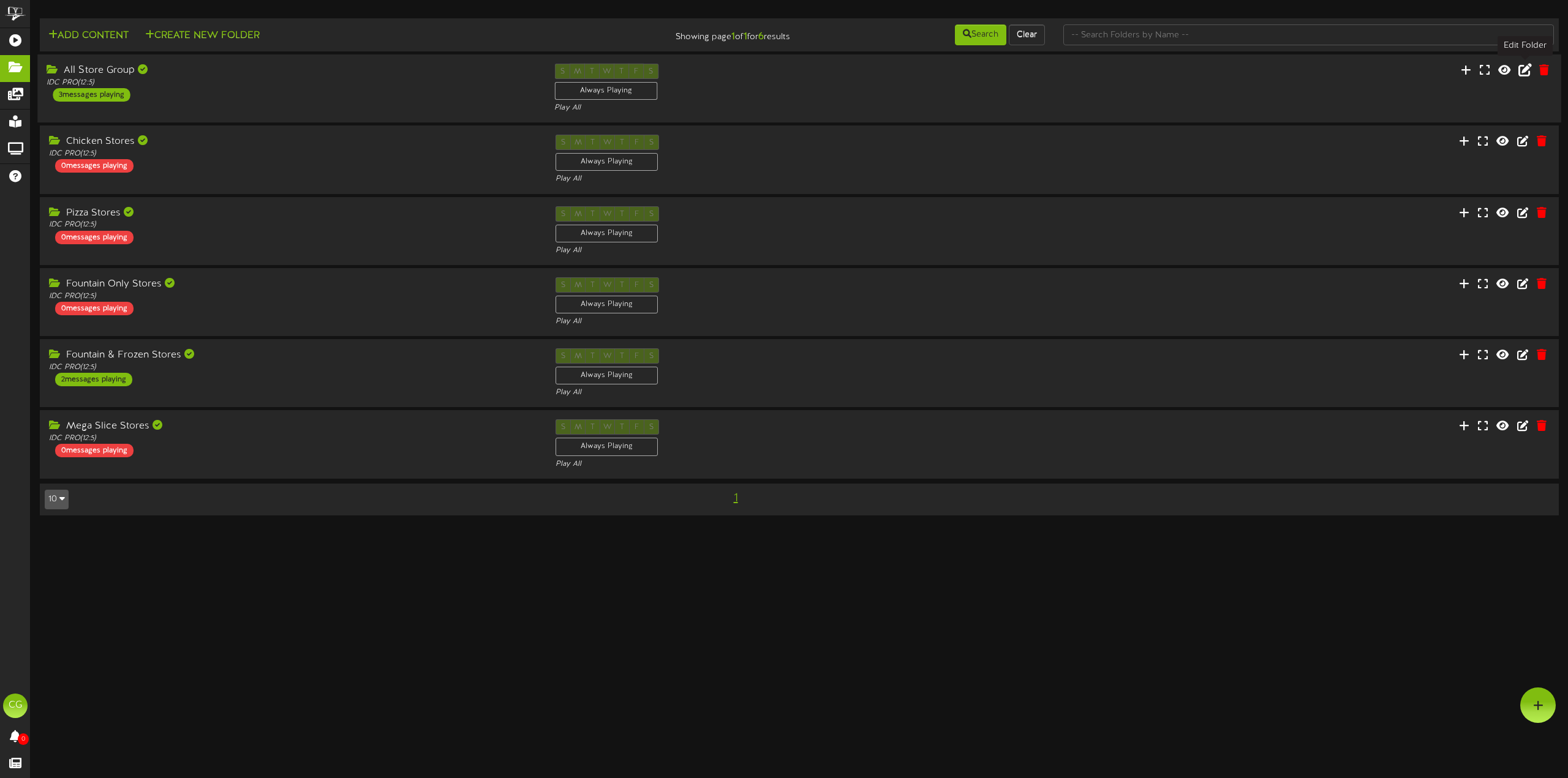
click at [1527, 76] on icon at bounding box center [1525, 70] width 14 height 14
